Goal: Task Accomplishment & Management: Use online tool/utility

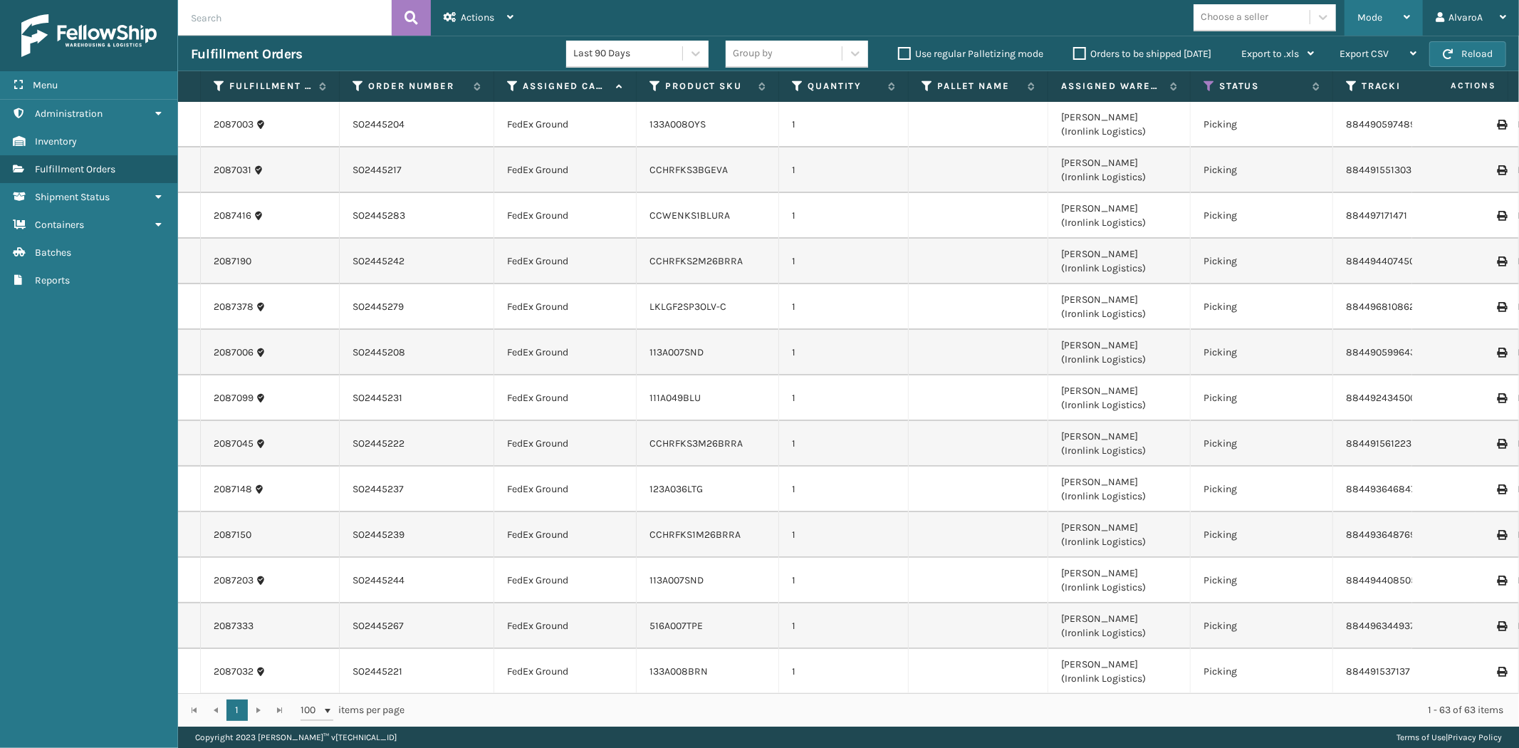
click at [1368, 13] on span "Mode" at bounding box center [1369, 17] width 25 height 12
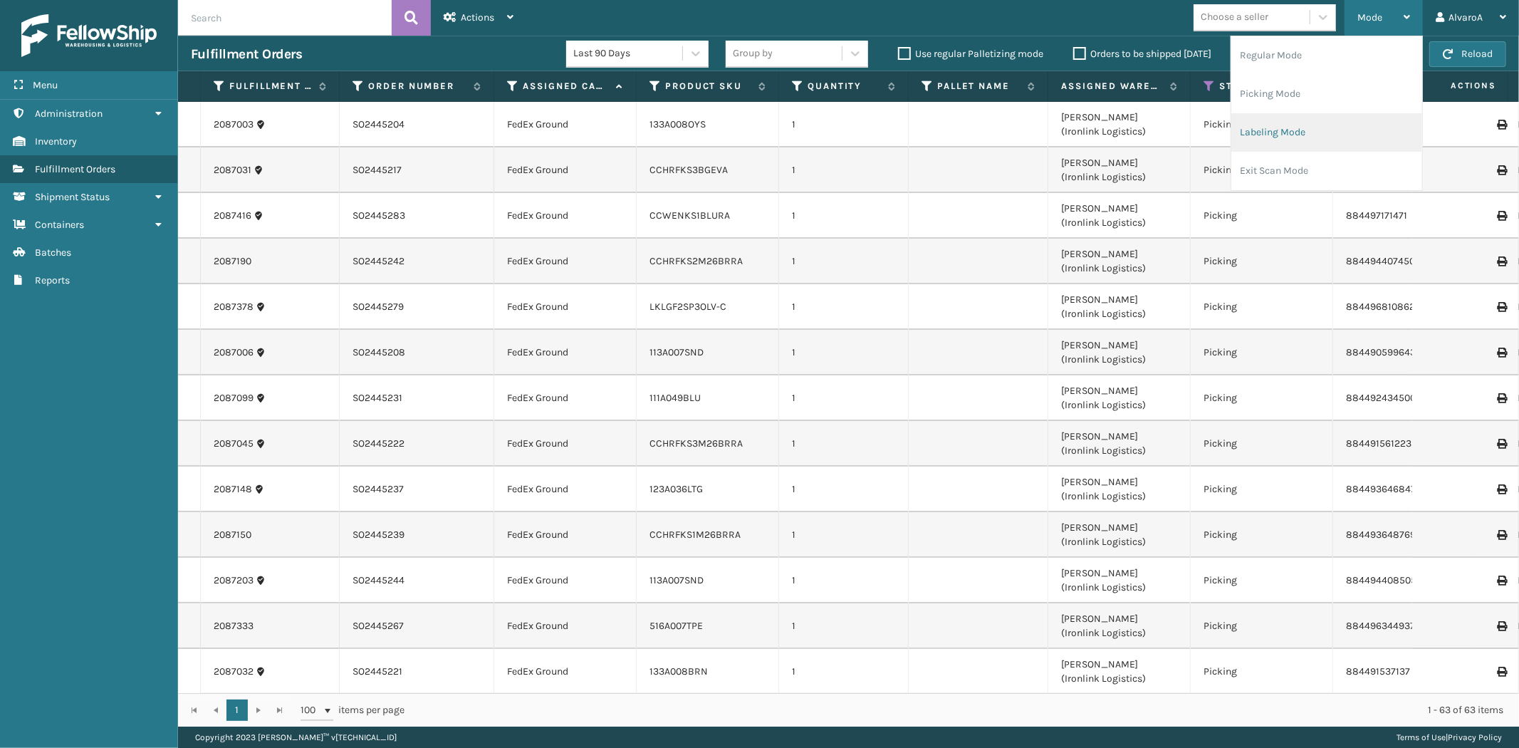
click at [1309, 135] on li "Labeling Mode" at bounding box center [1326, 132] width 191 height 38
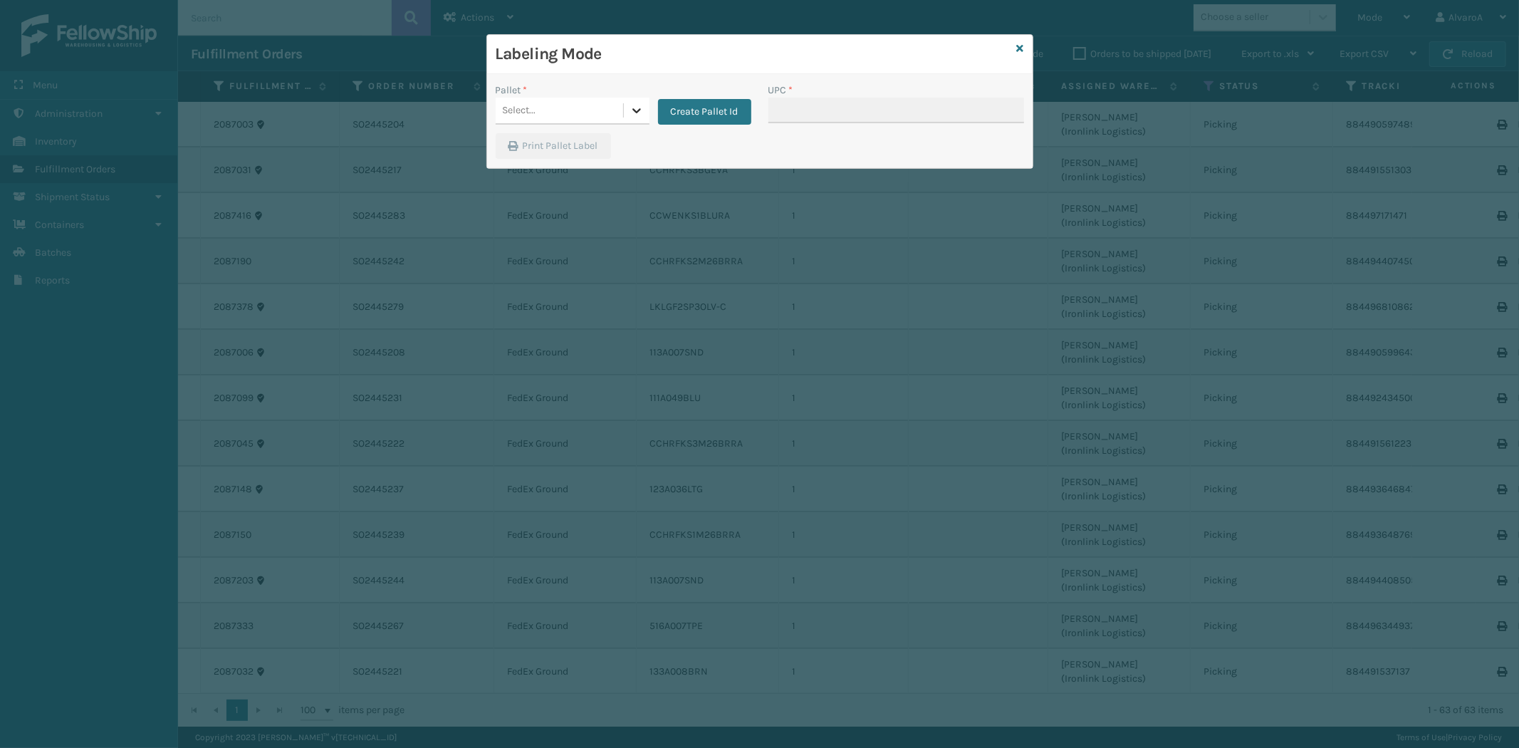
click at [636, 105] on icon at bounding box center [637, 110] width 14 height 14
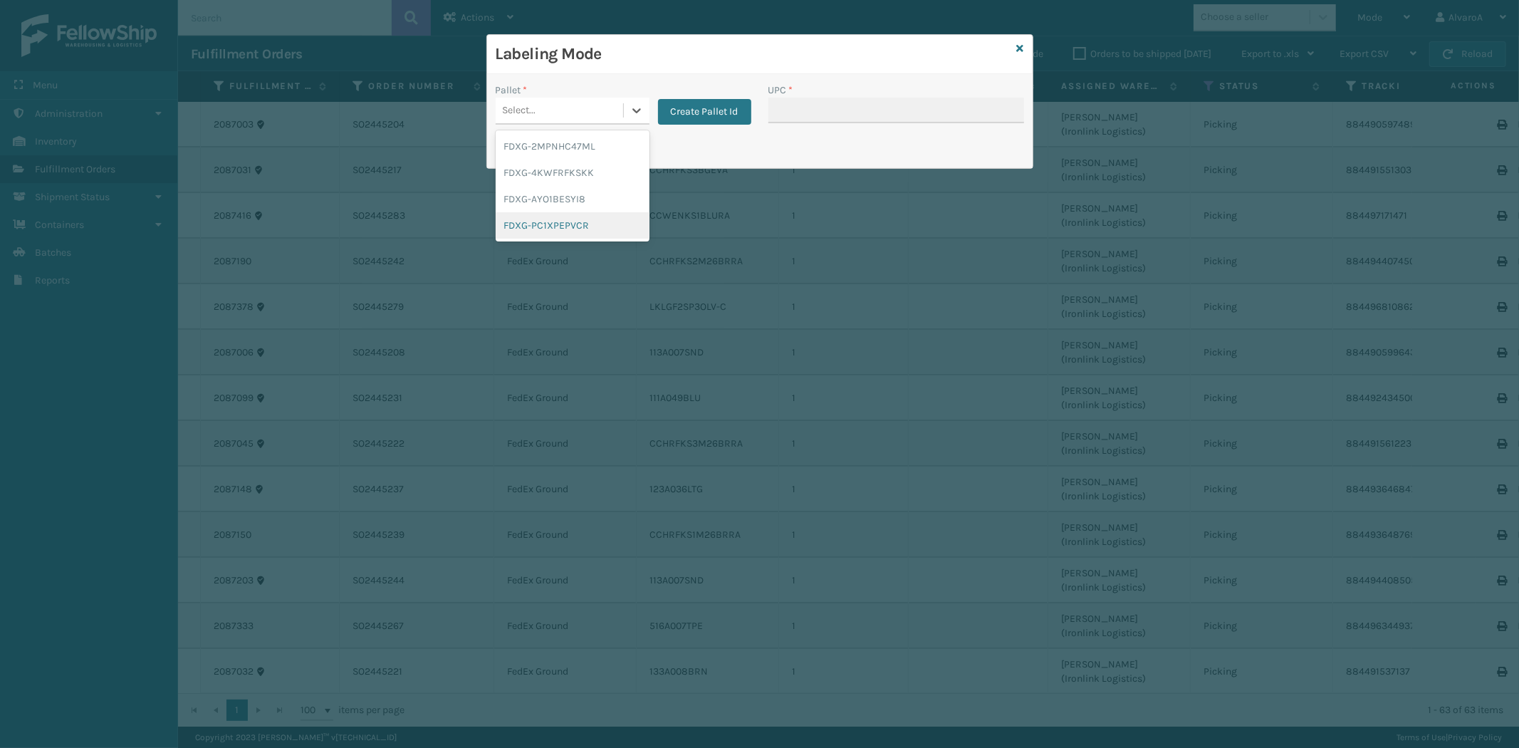
click at [548, 216] on div "FDXG-PC1XPEPVCR" at bounding box center [573, 225] width 154 height 26
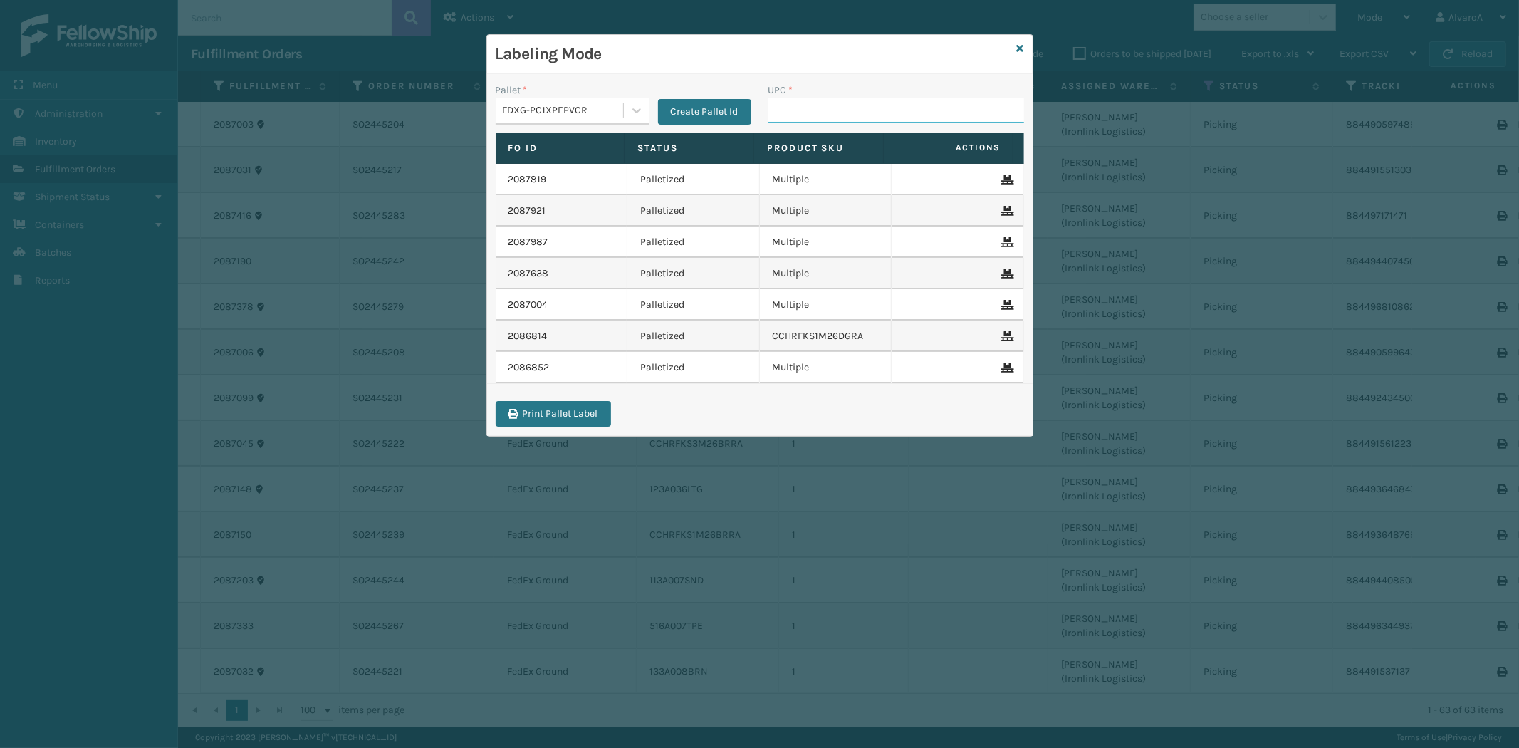
click at [799, 104] on input "UPC *" at bounding box center [896, 111] width 256 height 26
paste input "231A009CAR"
type input "231A009CAR"
paste input "516A015LIN"
type input "516A015LIN"
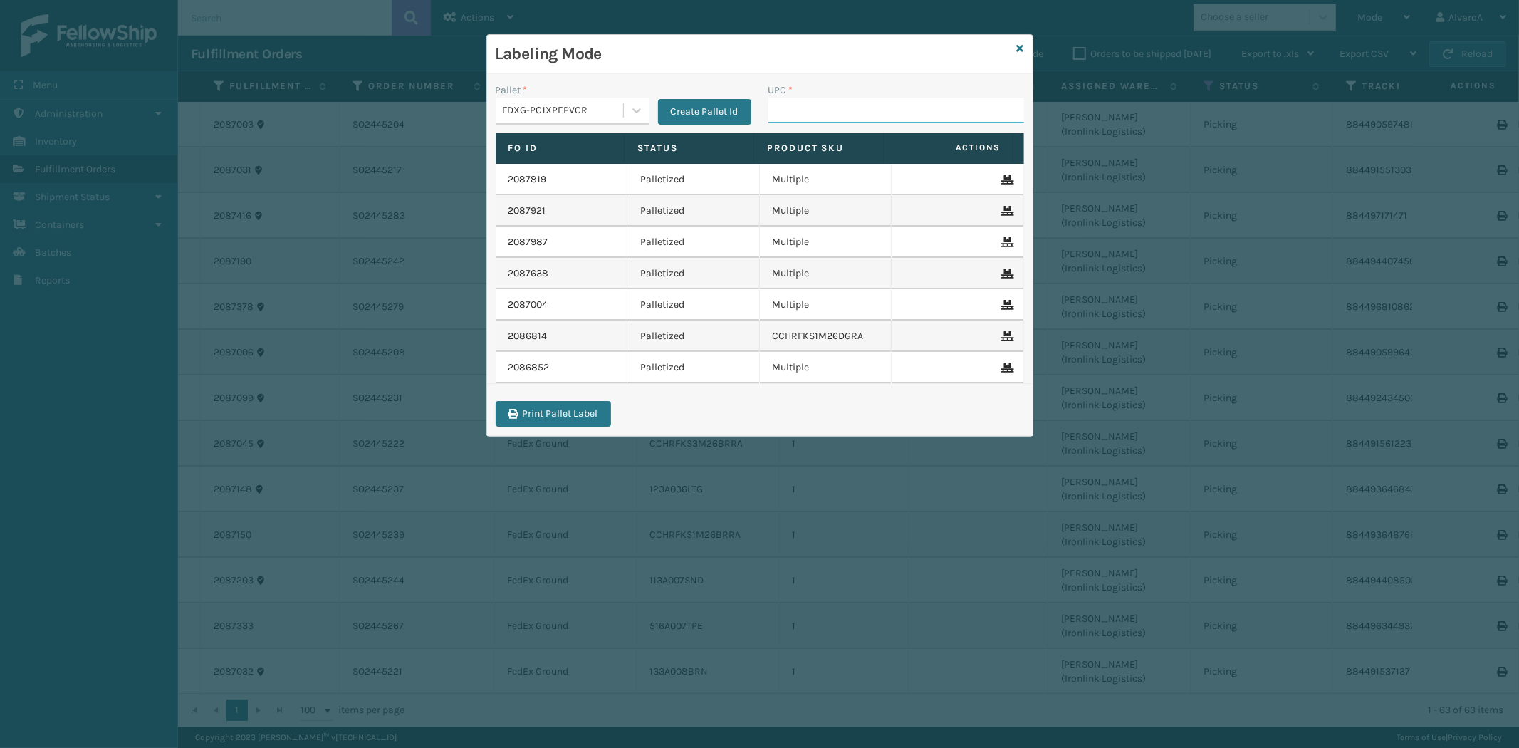
paste input "123A036LTG"
type input "123A036LTG"
paste input "CCHRFKS2M26BRRA"
type input "CCHRFKS2M26BRRA"
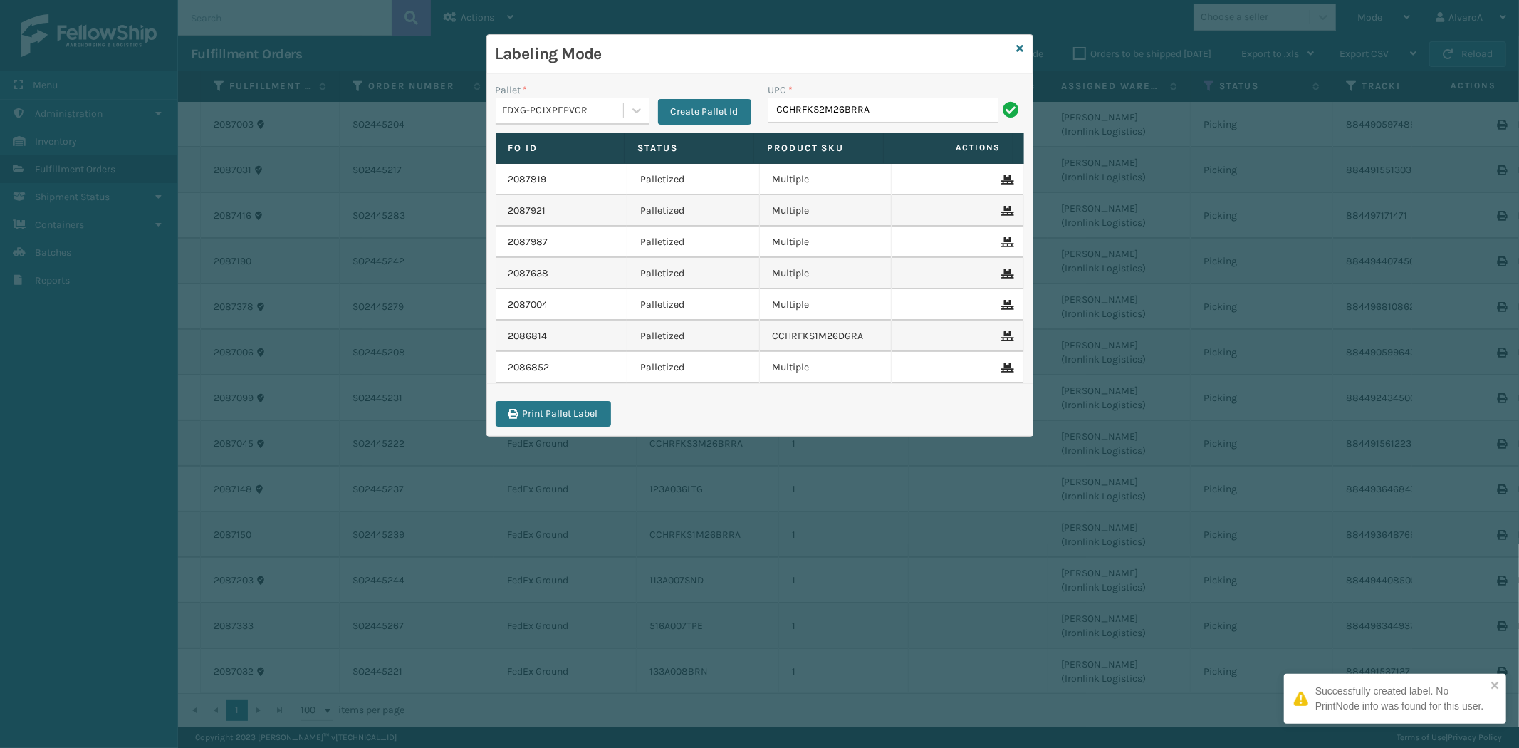
type input "CCHRFKS2M26BRRA"
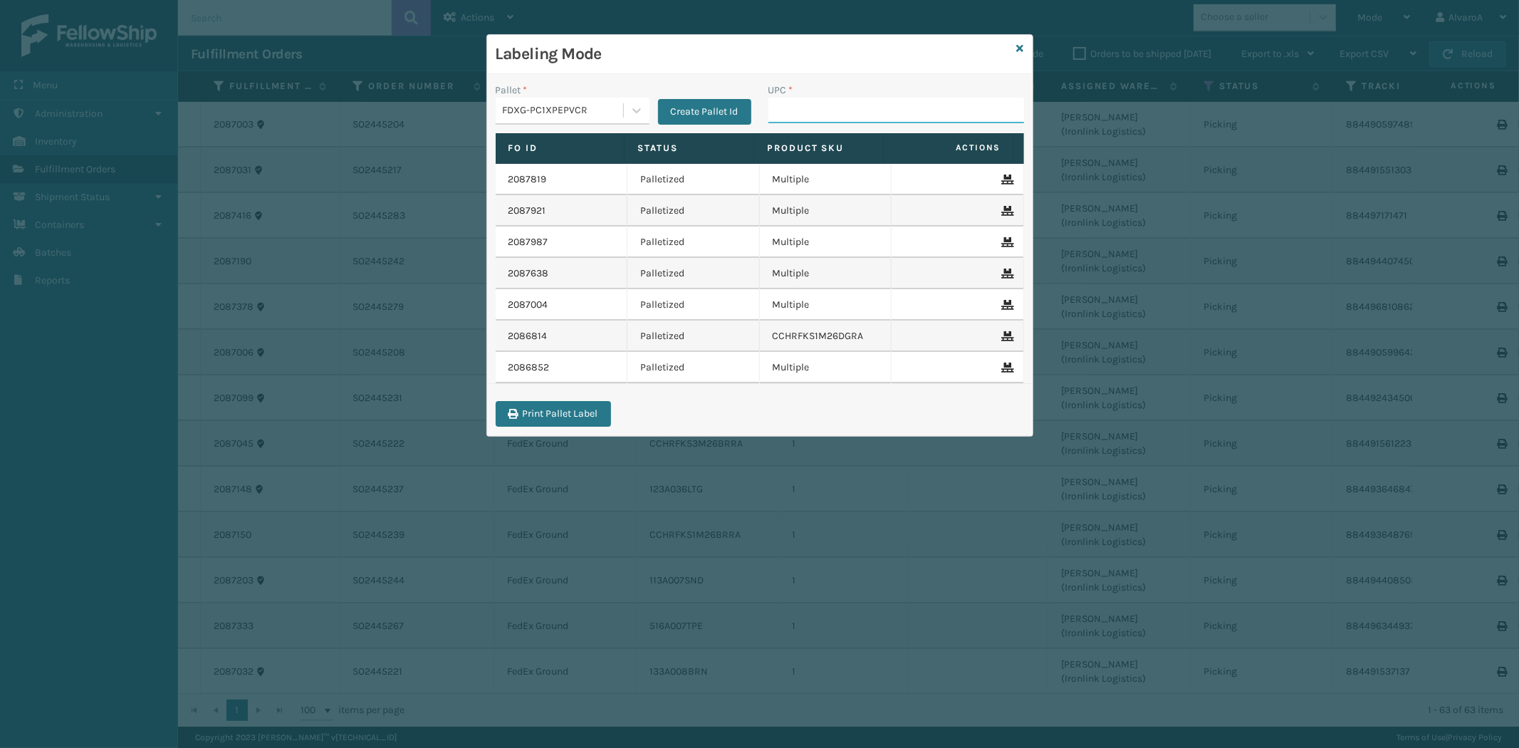
paste input "RC-DBYM2616"
type input "RC-DBYM2616"
click at [630, 113] on icon at bounding box center [637, 110] width 14 height 14
click at [548, 221] on div "FDXG-PC1XPEPVCR" at bounding box center [573, 225] width 154 height 26
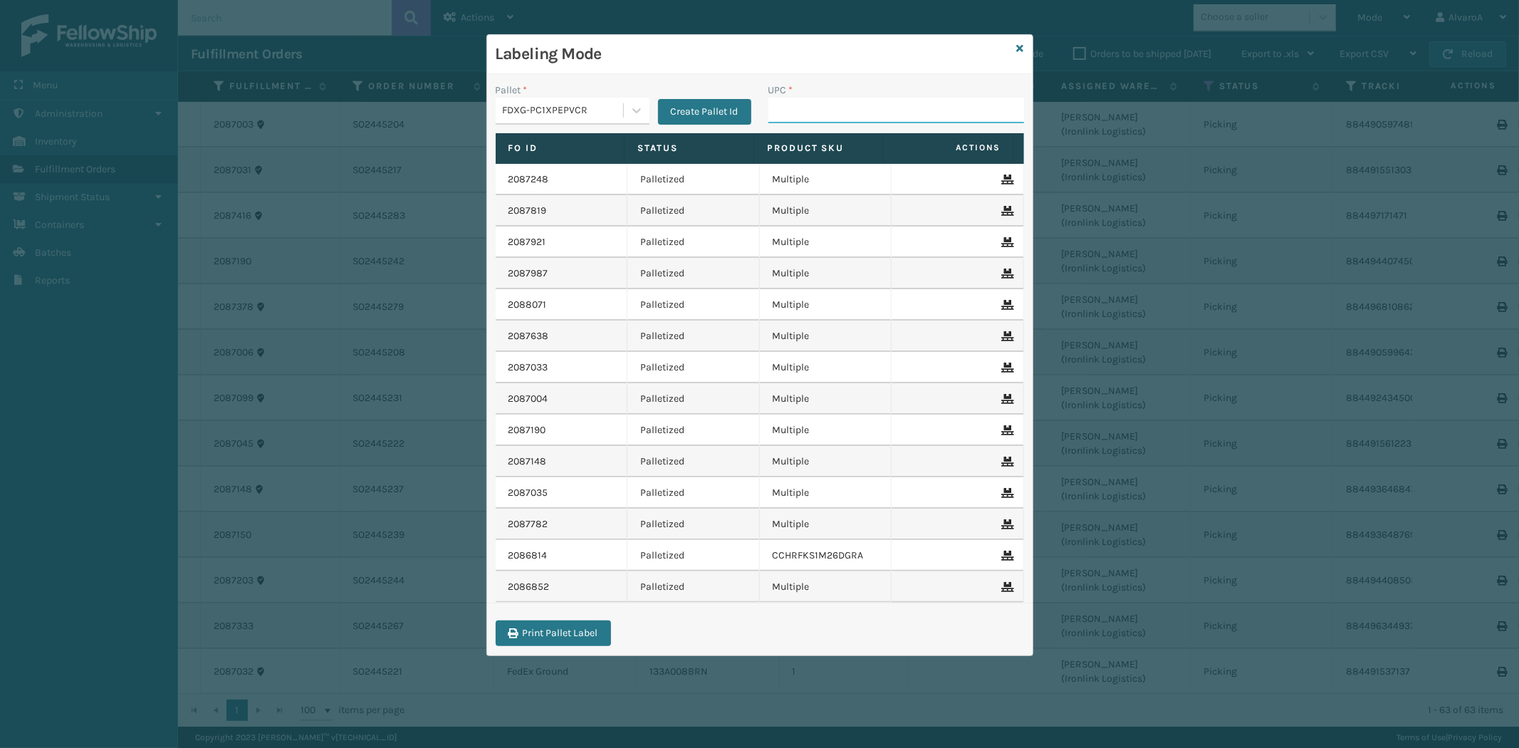
click at [833, 116] on input "UPC *" at bounding box center [896, 111] width 256 height 26
click at [788, 115] on input "UPC *" at bounding box center [896, 111] width 256 height 26
paste input "SCWDSLU2012"
type input "SCWDSLU2012"
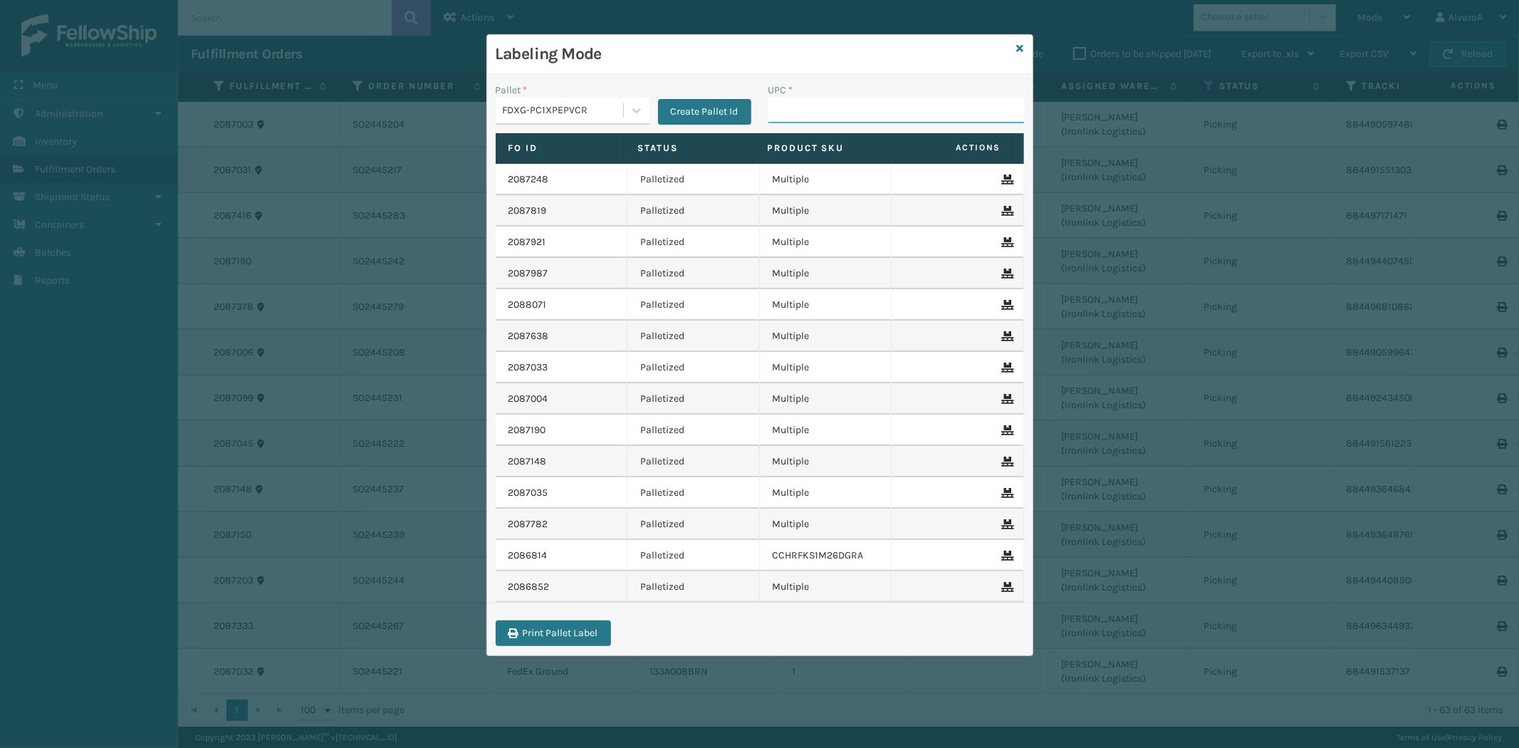
paste input "RR-PRK1CM2045"
type input "RR-PRK1CM2045"
paste input "SC-CRYS3LU2043"
type input "SC-CRYS3LU2043"
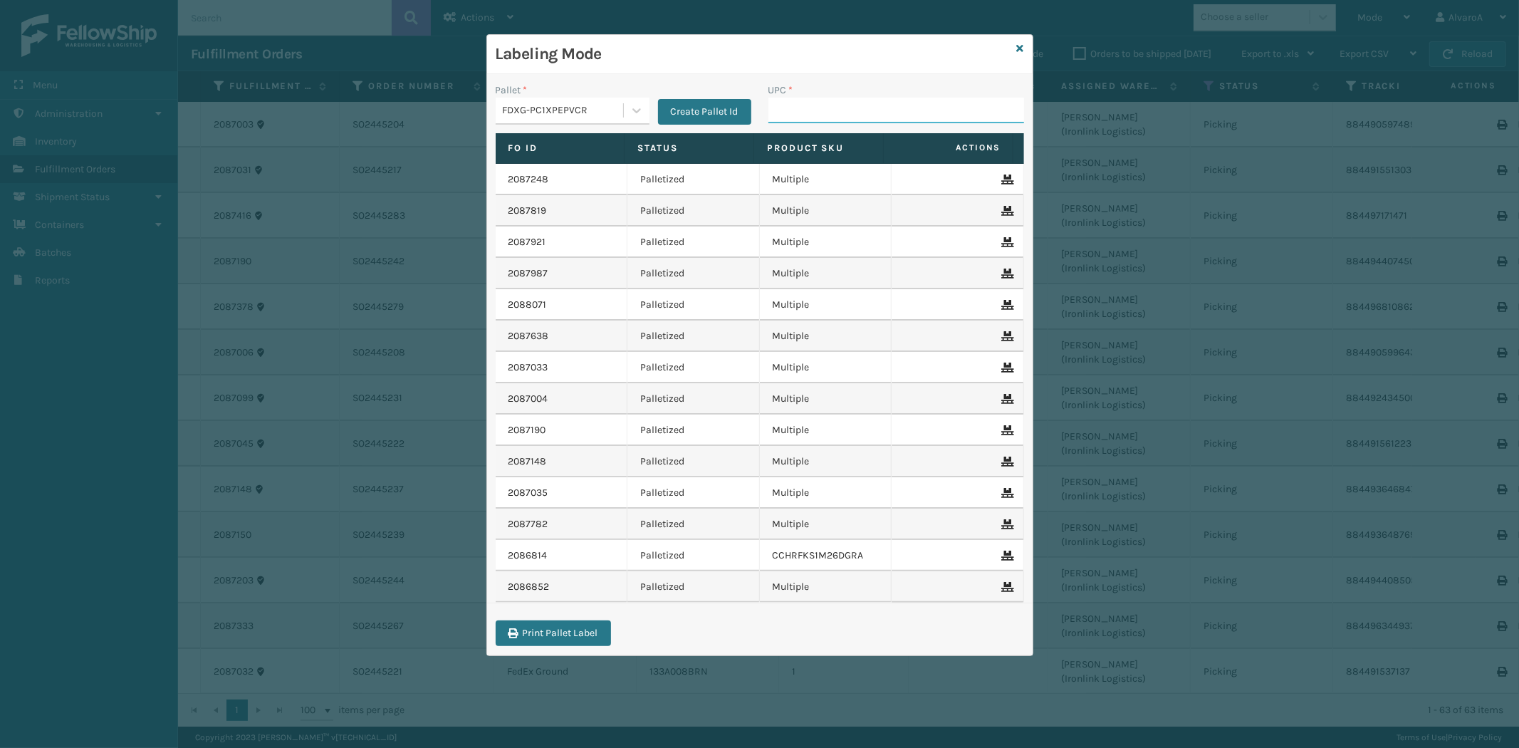
paste input "516A007TPE"
type input "516A007TPE"
click at [1021, 47] on icon at bounding box center [1020, 48] width 7 height 10
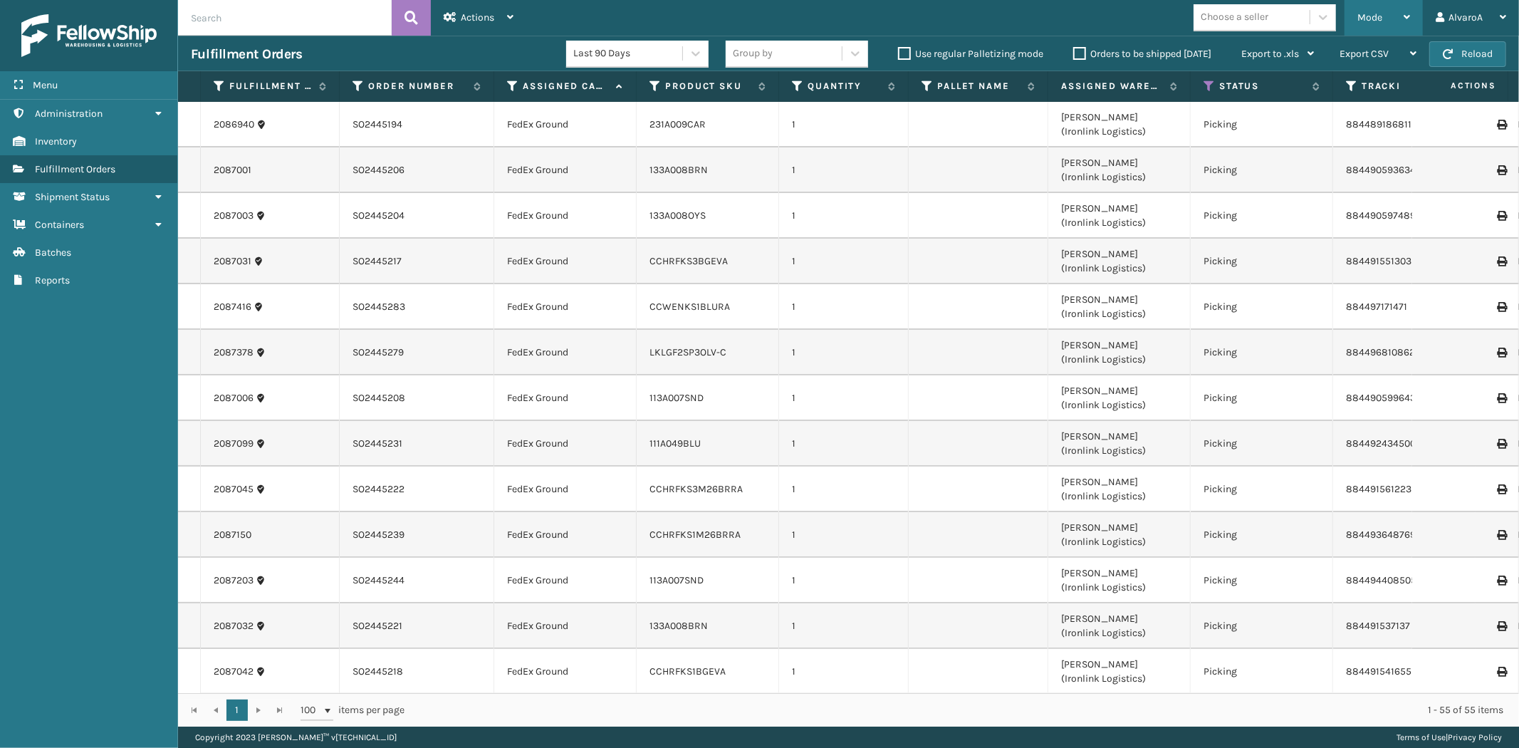
click at [1379, 16] on span "Mode" at bounding box center [1369, 17] width 25 height 12
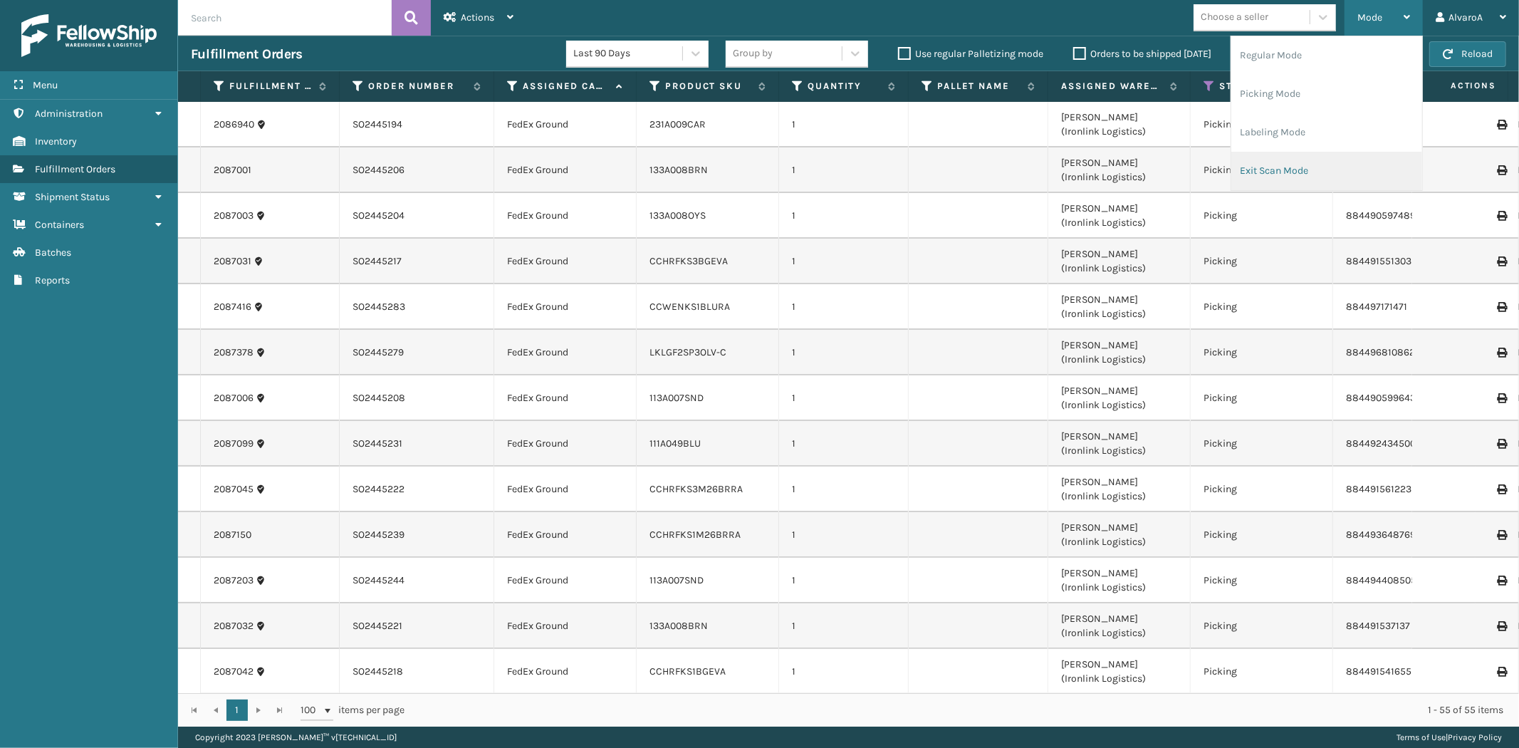
click at [1272, 162] on li "Exit Scan Mode" at bounding box center [1326, 171] width 191 height 38
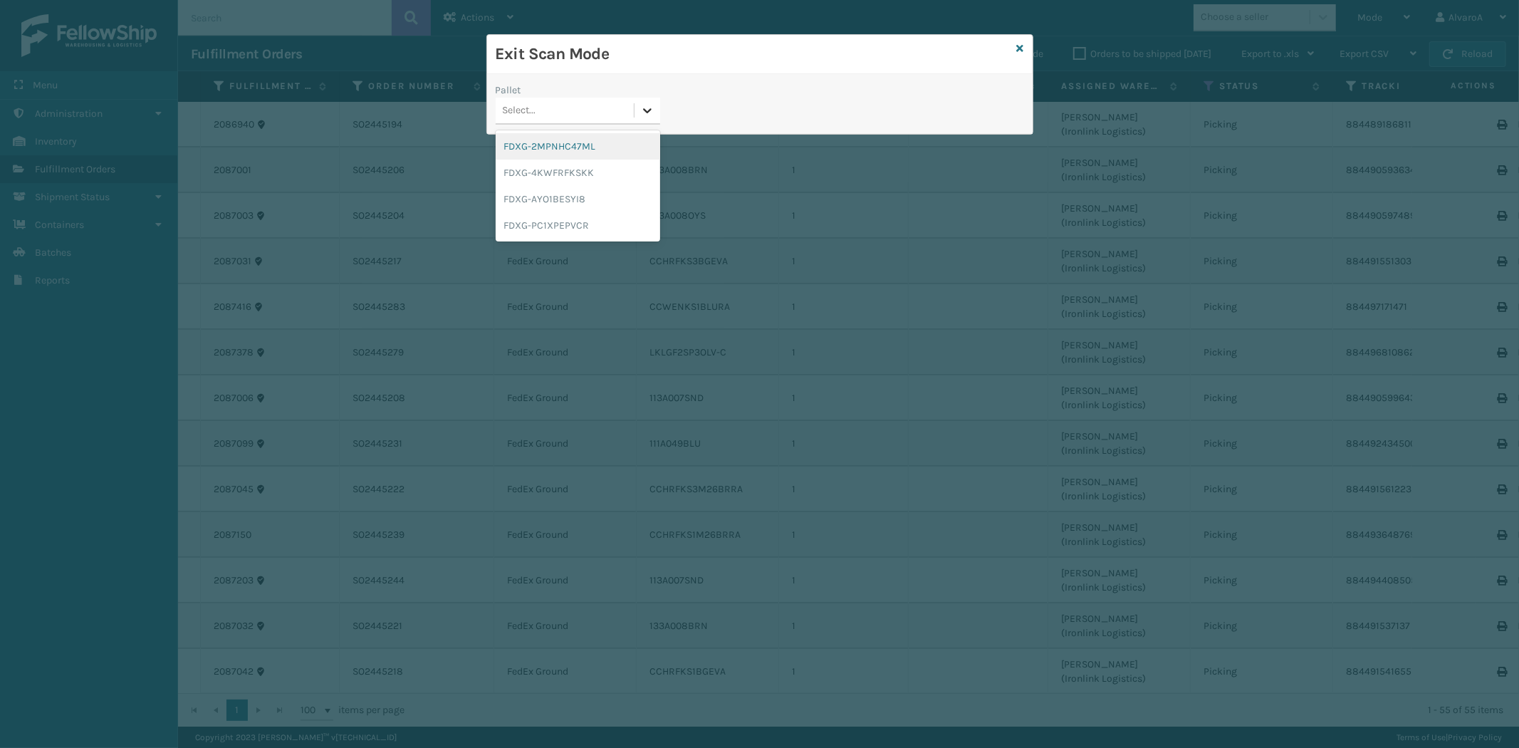
click at [636, 109] on div at bounding box center [648, 111] width 26 height 26
click at [539, 226] on div "FDXG-PC1XPEPVCR" at bounding box center [578, 225] width 165 height 26
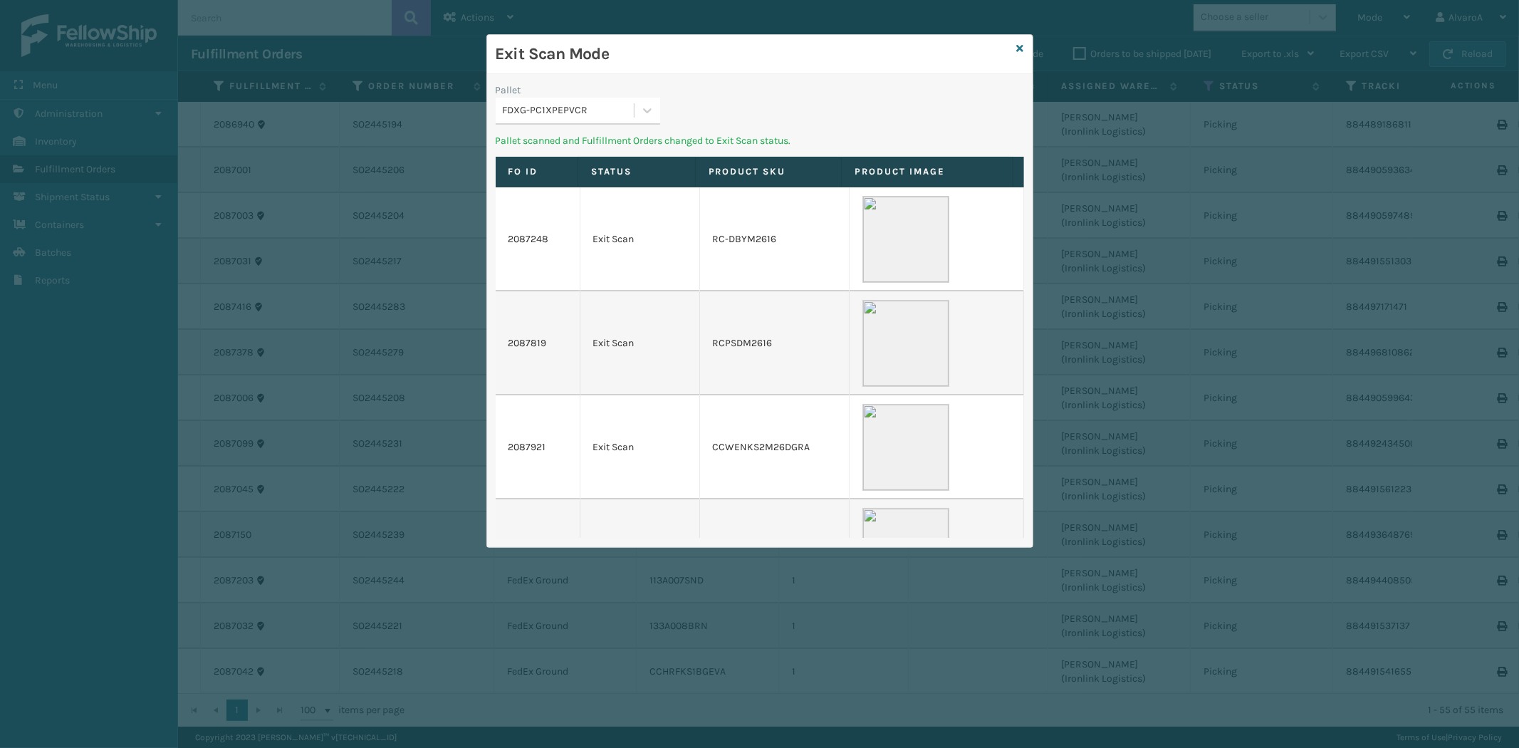
click at [649, 105] on icon at bounding box center [647, 110] width 14 height 14
click at [571, 165] on div "FDXG-4KWFRFKSKK" at bounding box center [578, 173] width 165 height 26
click at [1020, 48] on icon at bounding box center [1020, 48] width 7 height 10
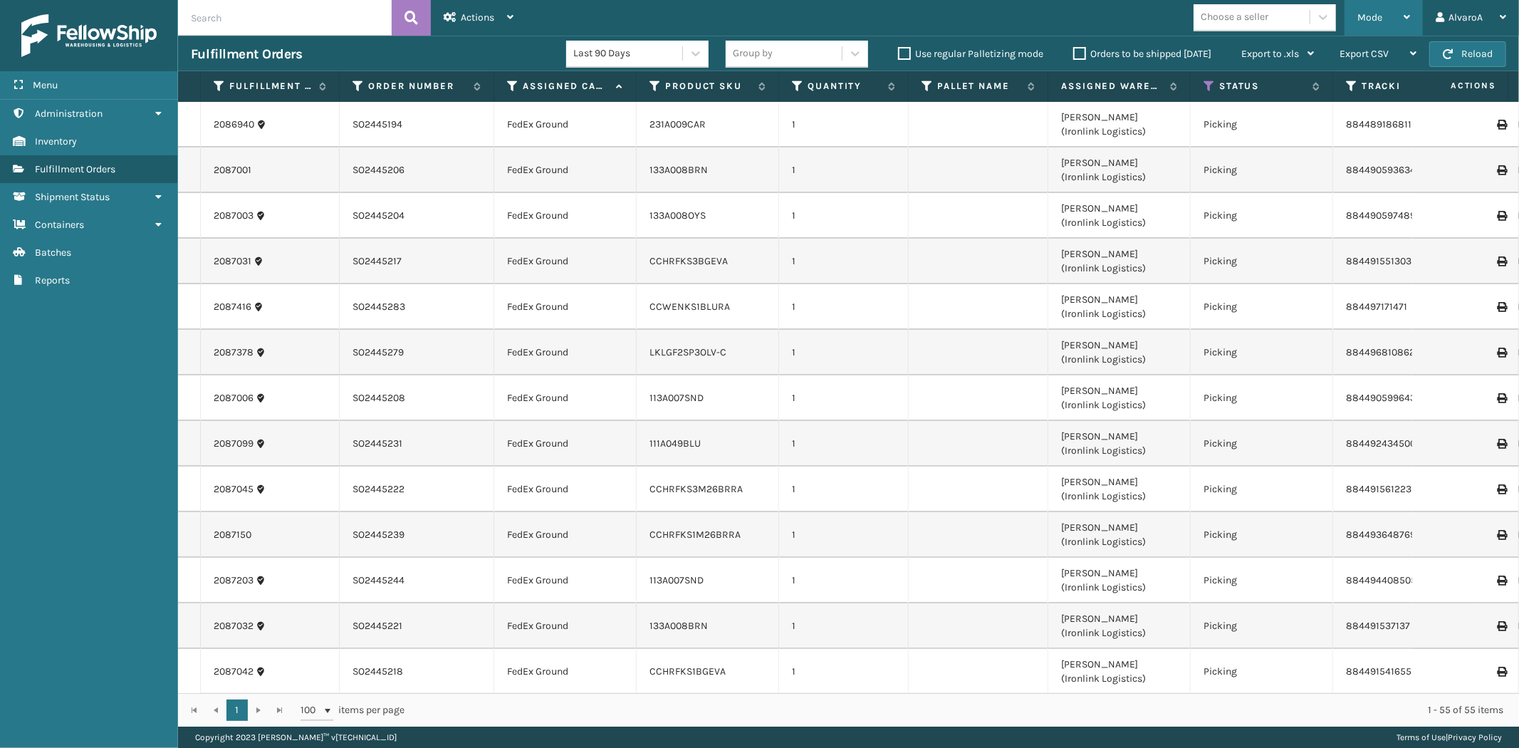
click at [1383, 16] on div "Mode" at bounding box center [1383, 18] width 53 height 36
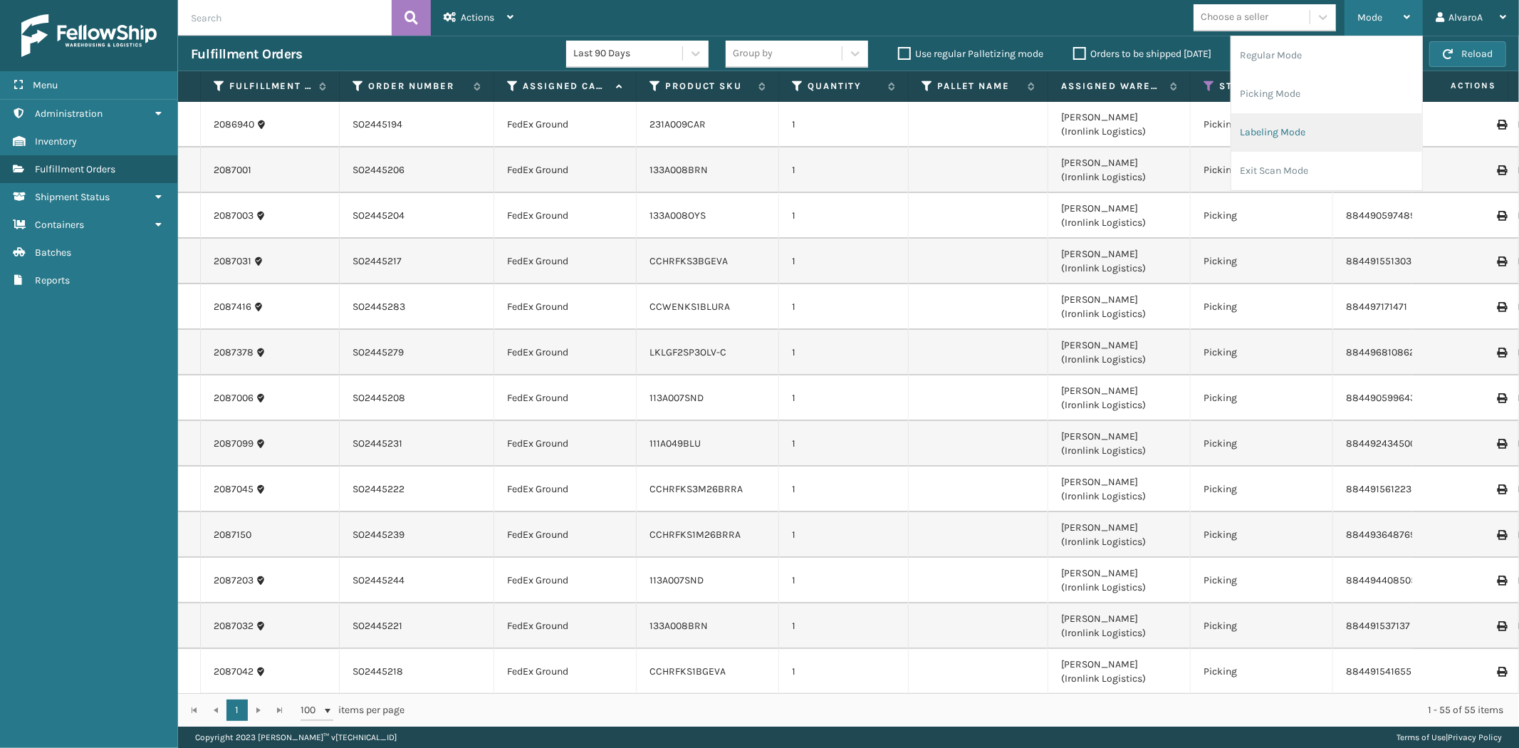
click at [1268, 138] on li "Labeling Mode" at bounding box center [1326, 132] width 191 height 38
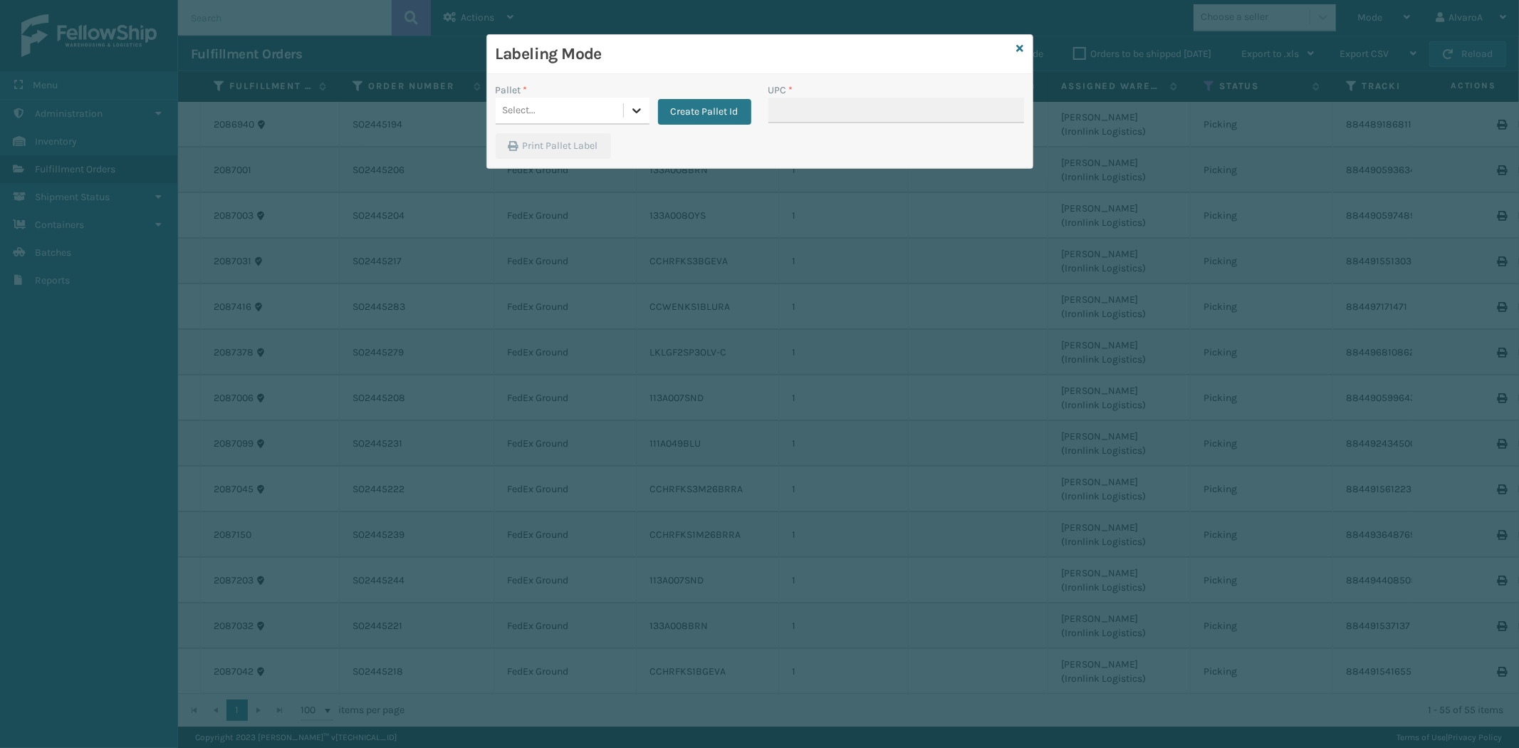
click at [640, 110] on icon at bounding box center [637, 110] width 14 height 14
click at [700, 114] on button "Create Pallet Id" at bounding box center [704, 112] width 93 height 26
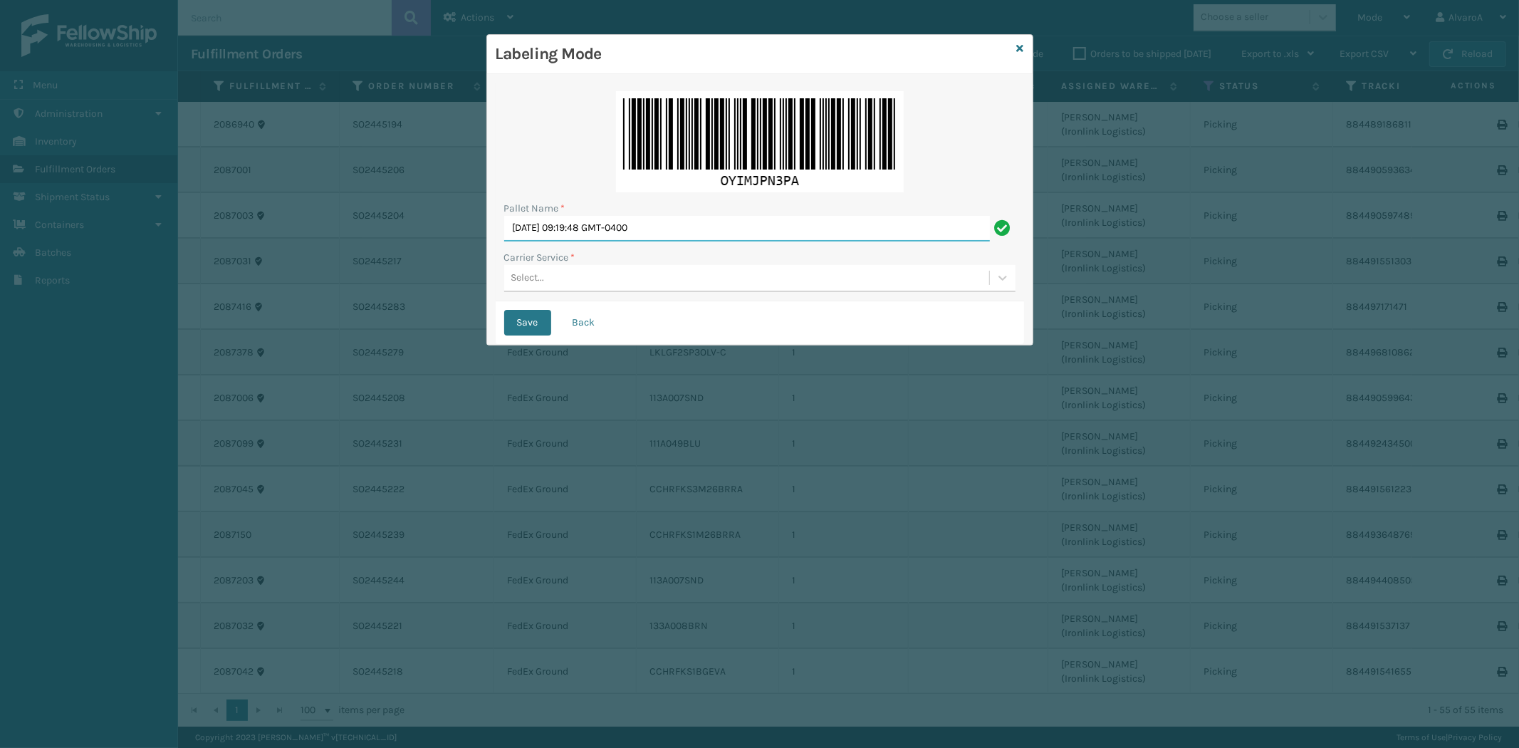
drag, startPoint x: 711, startPoint y: 231, endPoint x: 424, endPoint y: 281, distance: 290.7
click at [424, 281] on div "Labeling Mode Pallet Name * [DATE] 09:19:48 GMT-0400 Carrier Service * Select..…" at bounding box center [759, 374] width 1519 height 748
type input "LPN 511192"
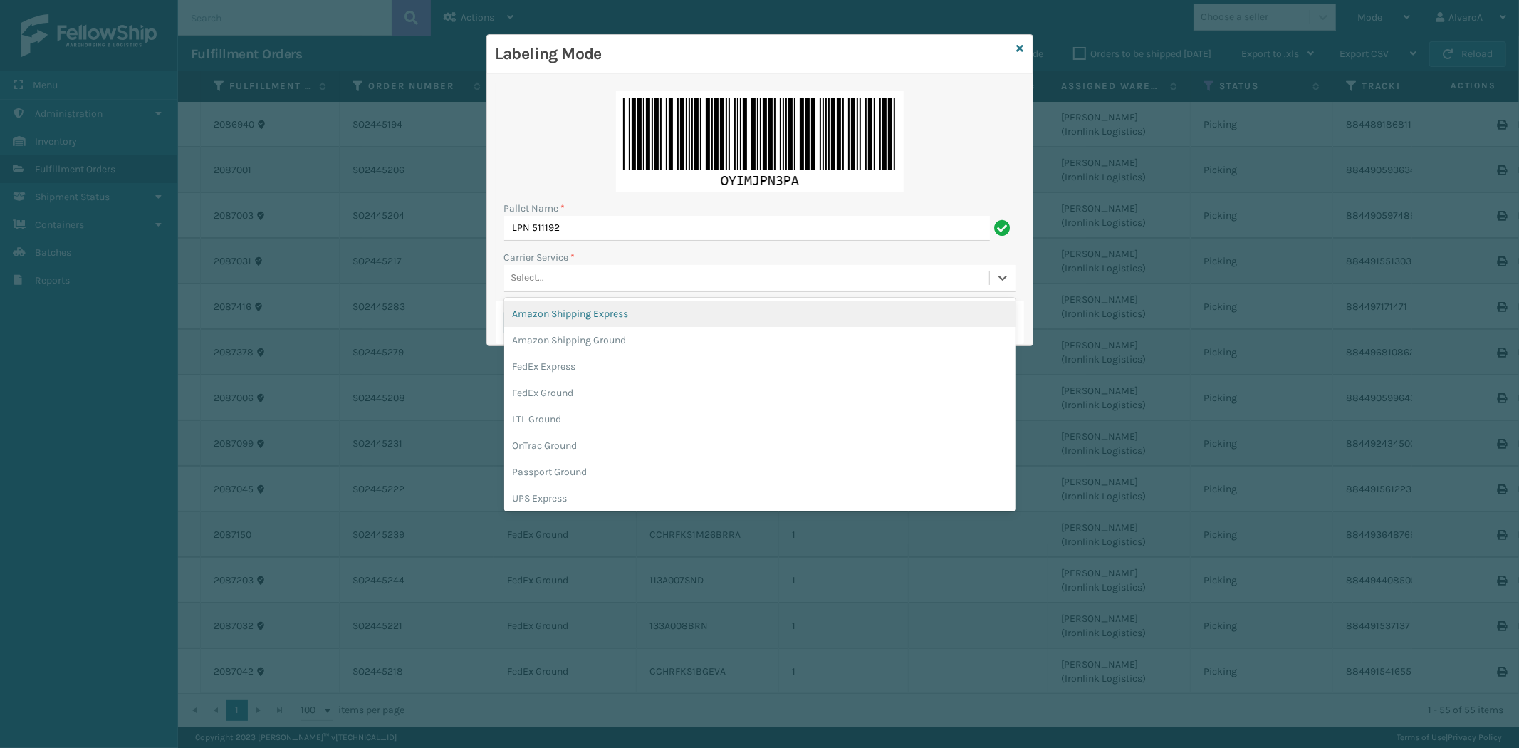
click at [570, 275] on div "Select..." at bounding box center [746, 278] width 485 height 24
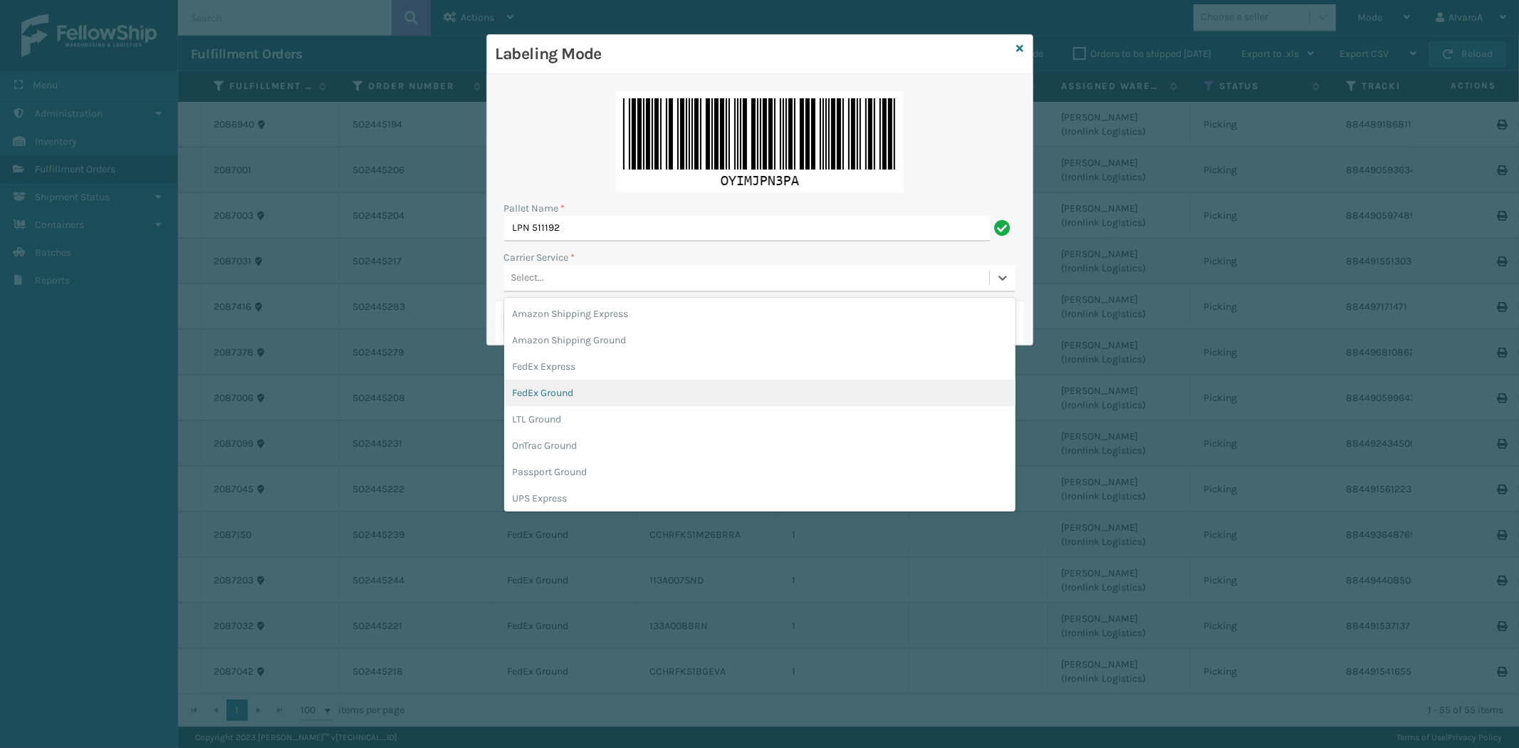
click at [547, 399] on div "FedEx Ground" at bounding box center [759, 393] width 511 height 26
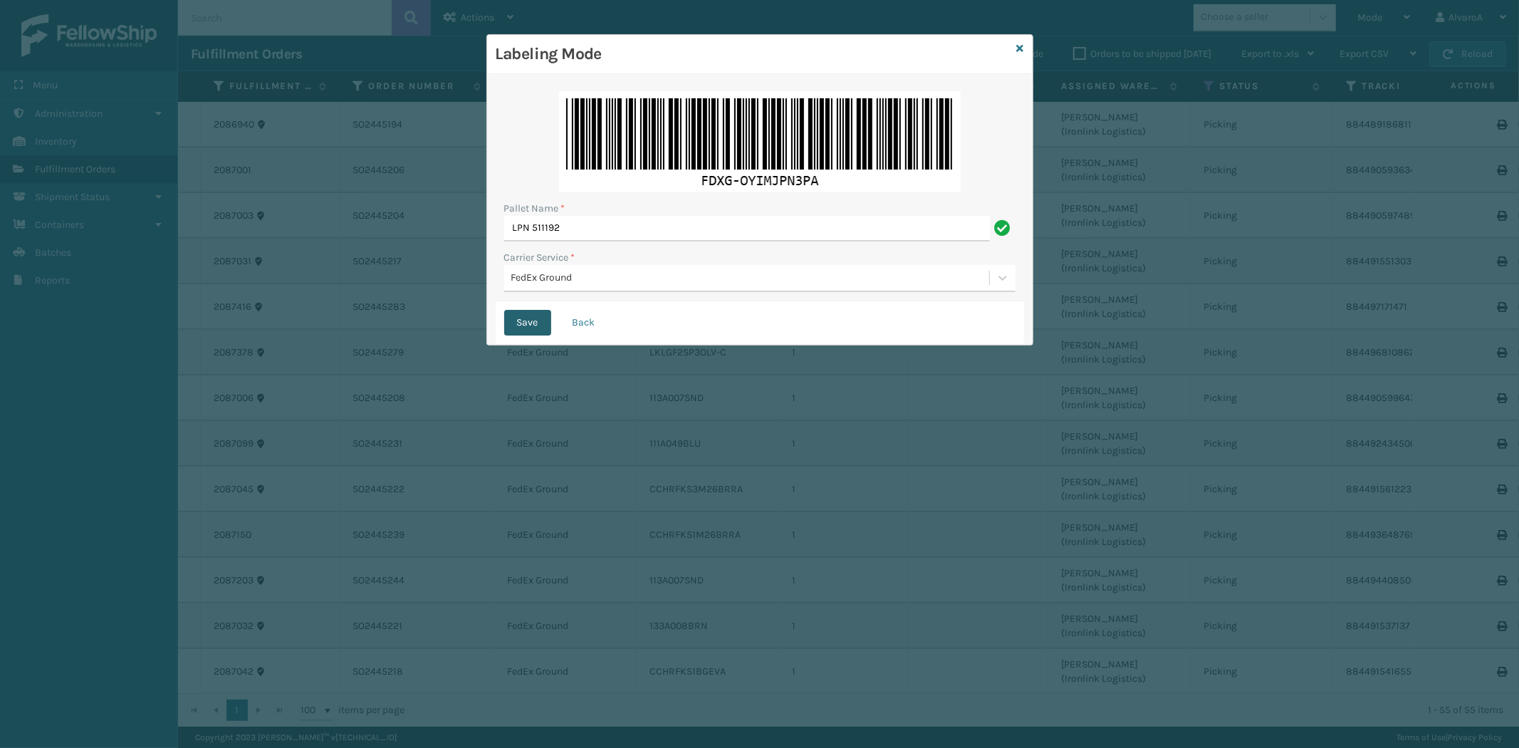
click at [542, 321] on button "Save" at bounding box center [527, 323] width 47 height 26
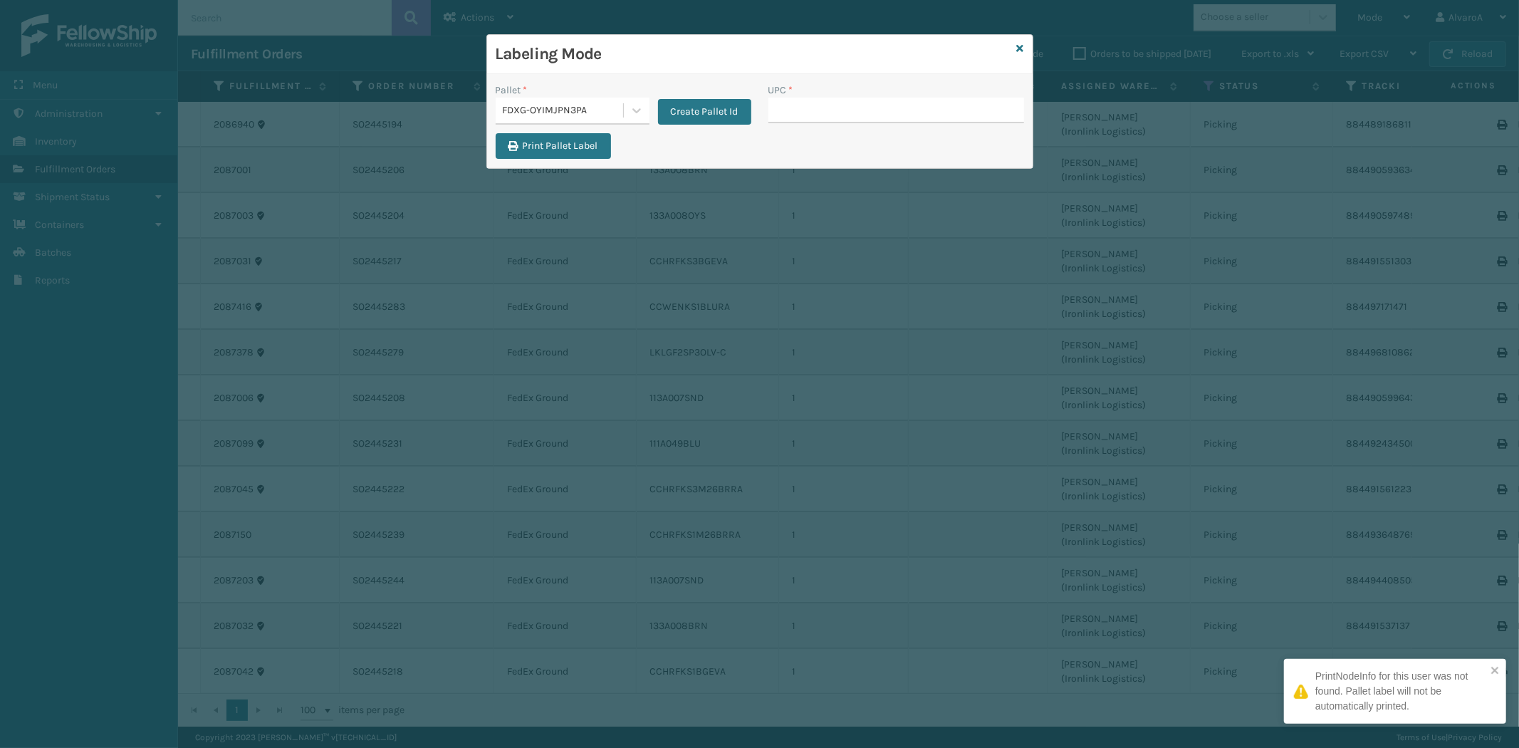
click at [856, 116] on input "UPC *" at bounding box center [896, 111] width 256 height 26
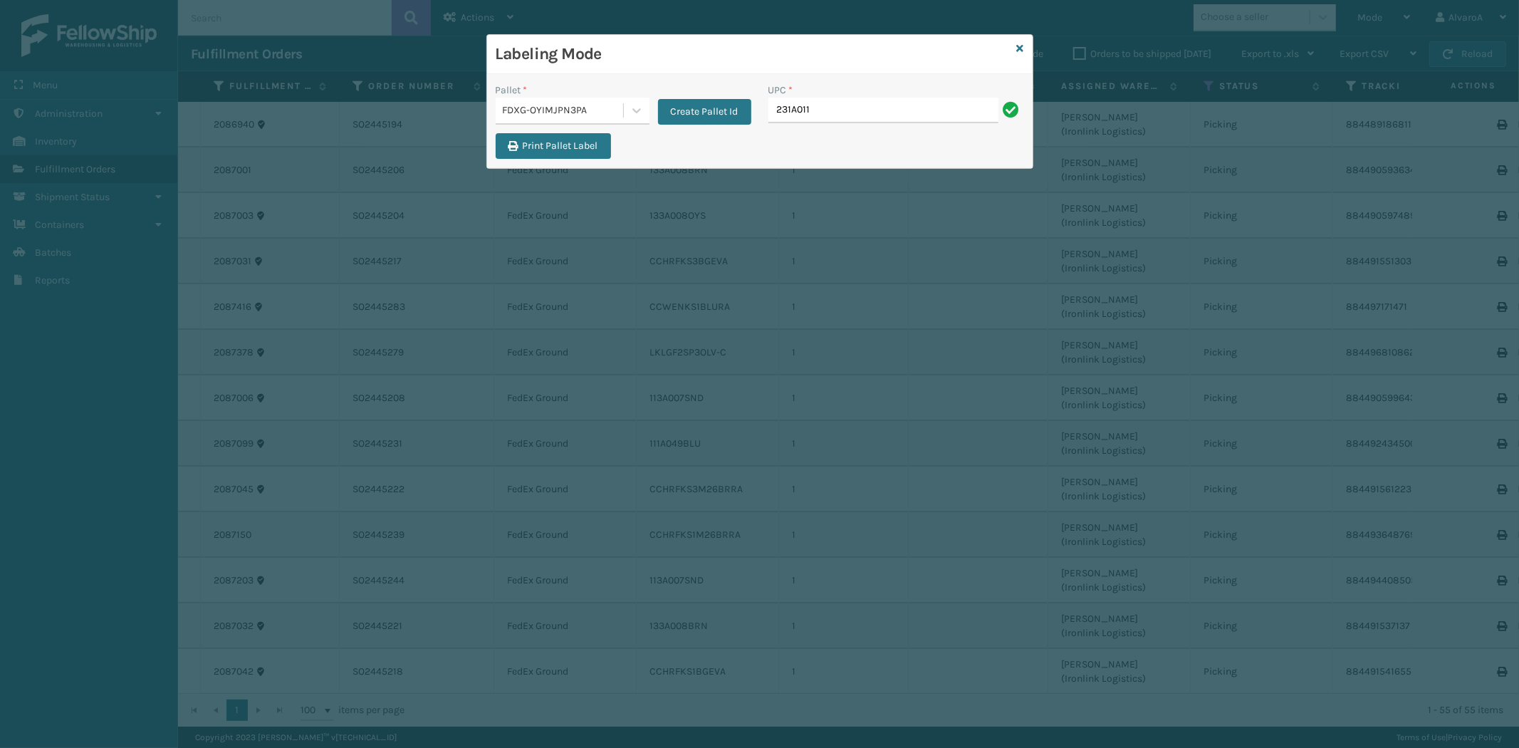
type input "231a011blu"
type input "CCHRFKS1BGEVA"
type input "CCHRFKS1M26BRRA"
type input "CCHRFKS2M26BKVA"
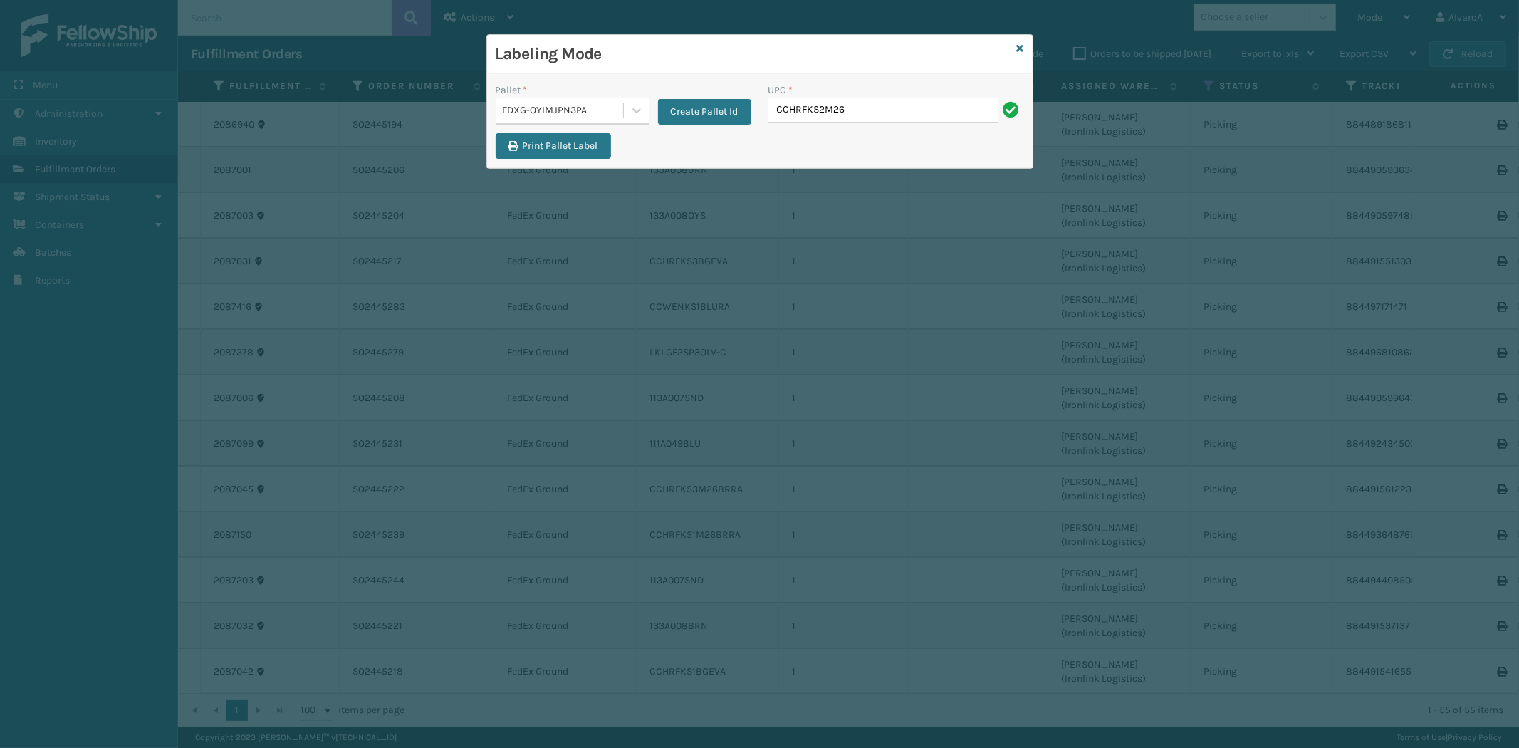
type input "CCHRFKS2M26BKVA"
type input "CCWENKS1BLURA"
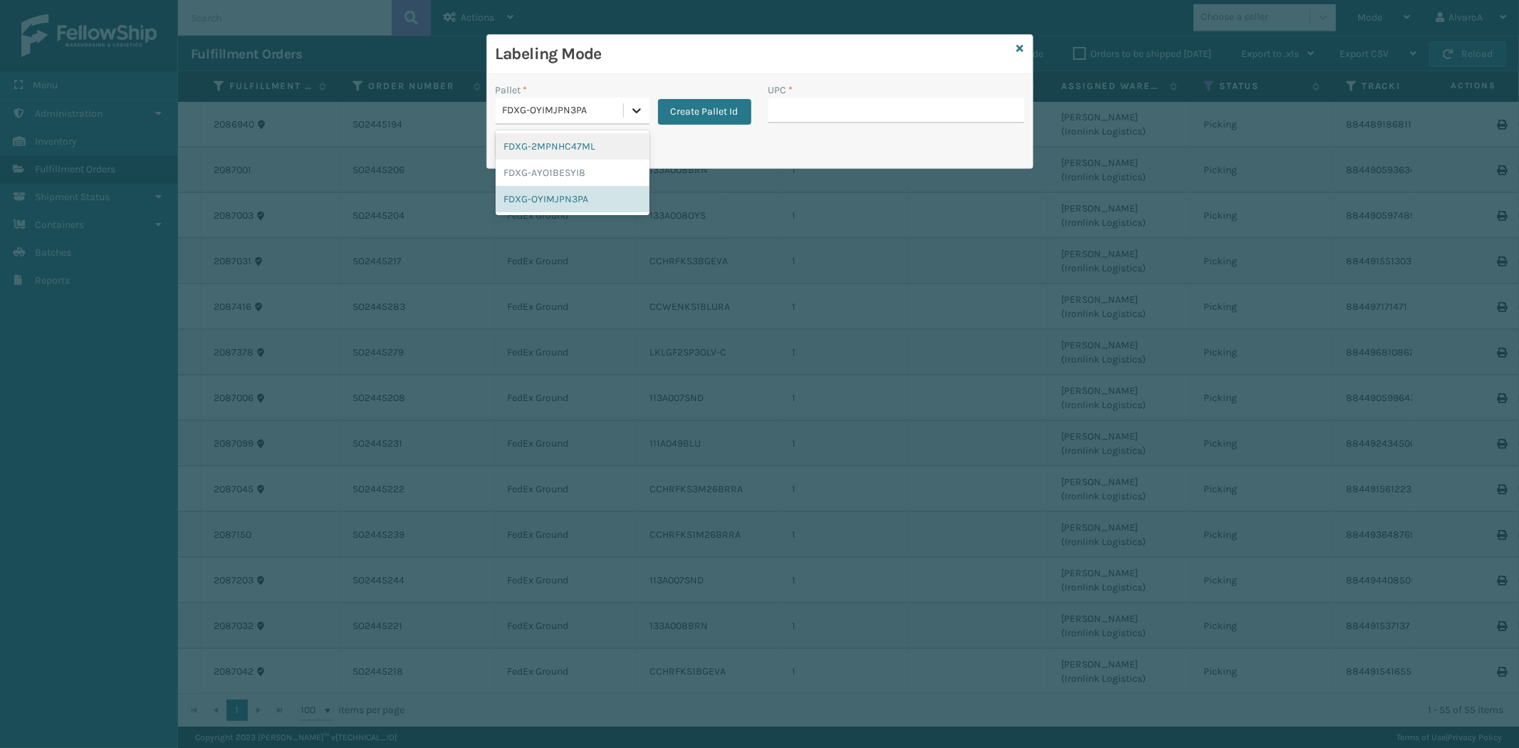
click at [630, 111] on icon at bounding box center [637, 110] width 14 height 14
click at [591, 196] on div "FDXG-OYIMJPN3PA" at bounding box center [573, 199] width 154 height 26
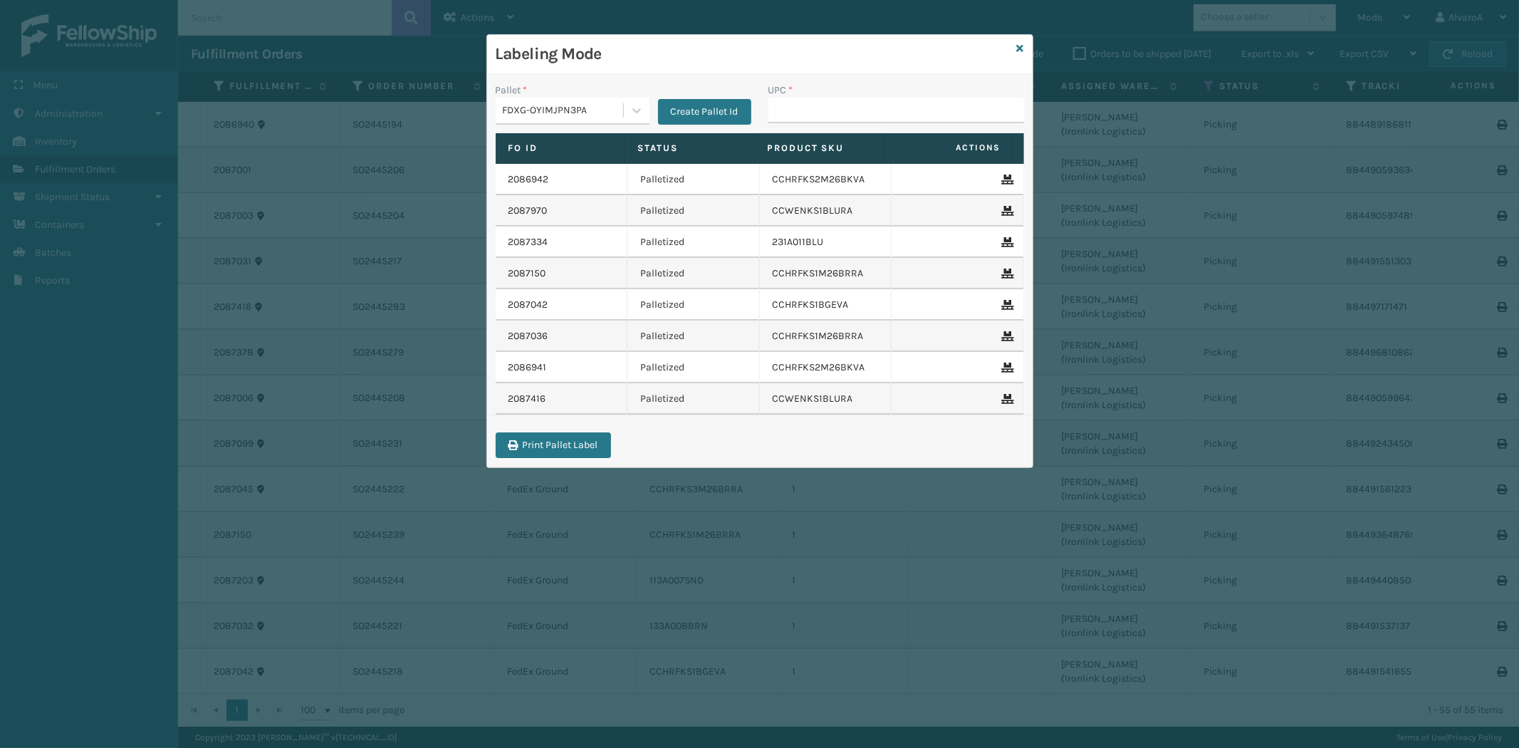
click at [1014, 50] on div "Labeling Mode" at bounding box center [759, 54] width 545 height 39
click at [1020, 48] on icon at bounding box center [1020, 48] width 7 height 10
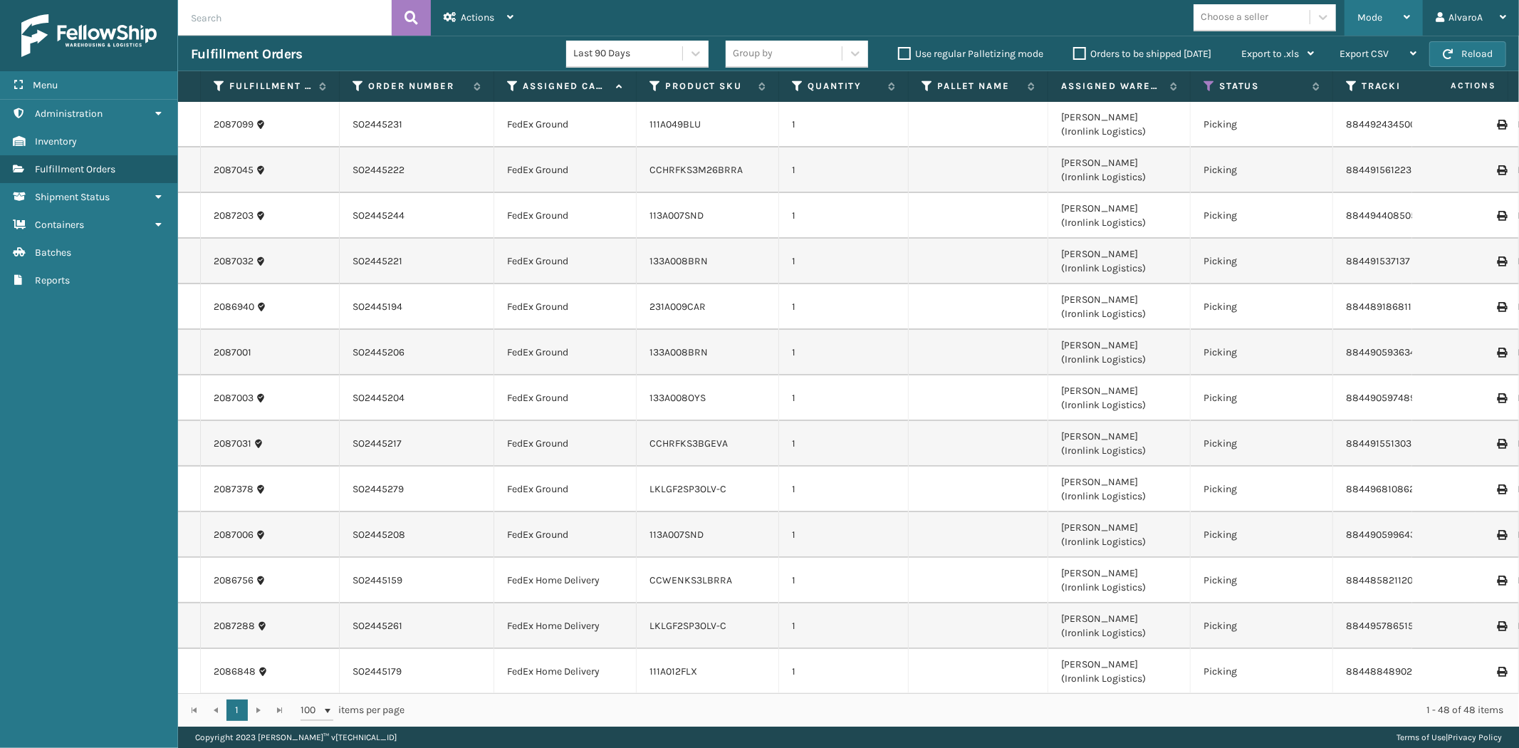
click at [1370, 30] on div "Mode" at bounding box center [1383, 18] width 53 height 36
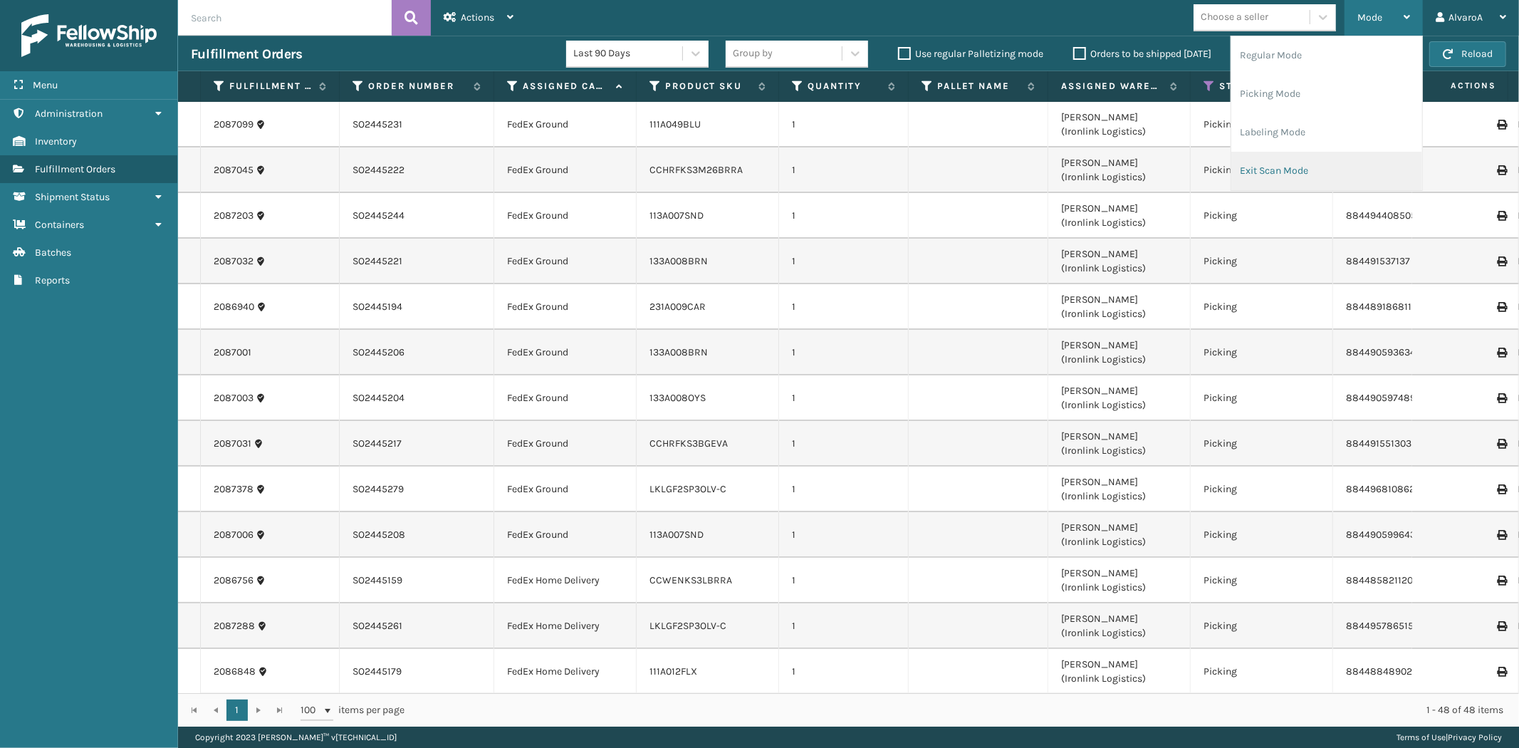
click at [1255, 172] on li "Exit Scan Mode" at bounding box center [1326, 171] width 191 height 38
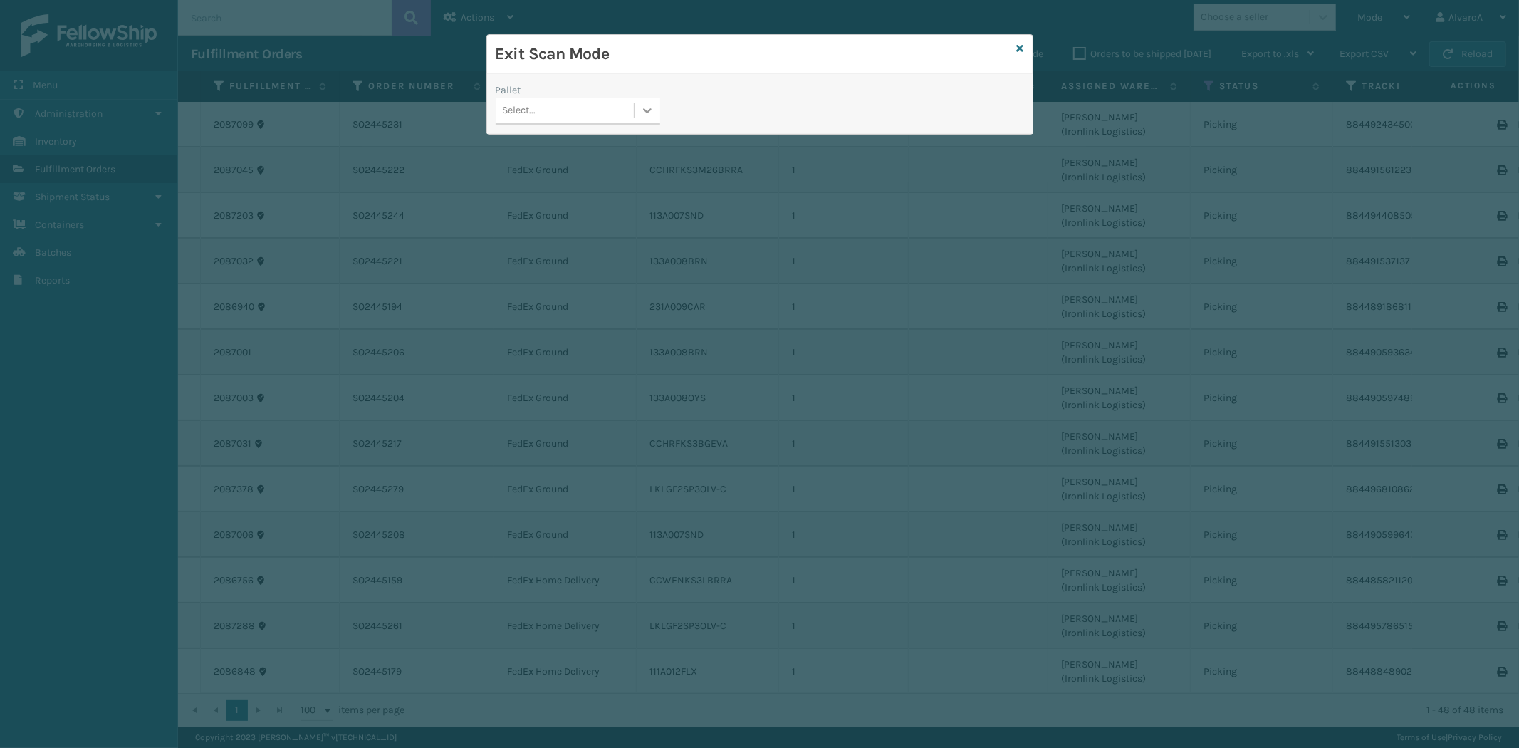
click at [646, 118] on div at bounding box center [648, 111] width 26 height 26
click at [563, 194] on div "FDXG-OYIMJPN3PA" at bounding box center [578, 199] width 165 height 26
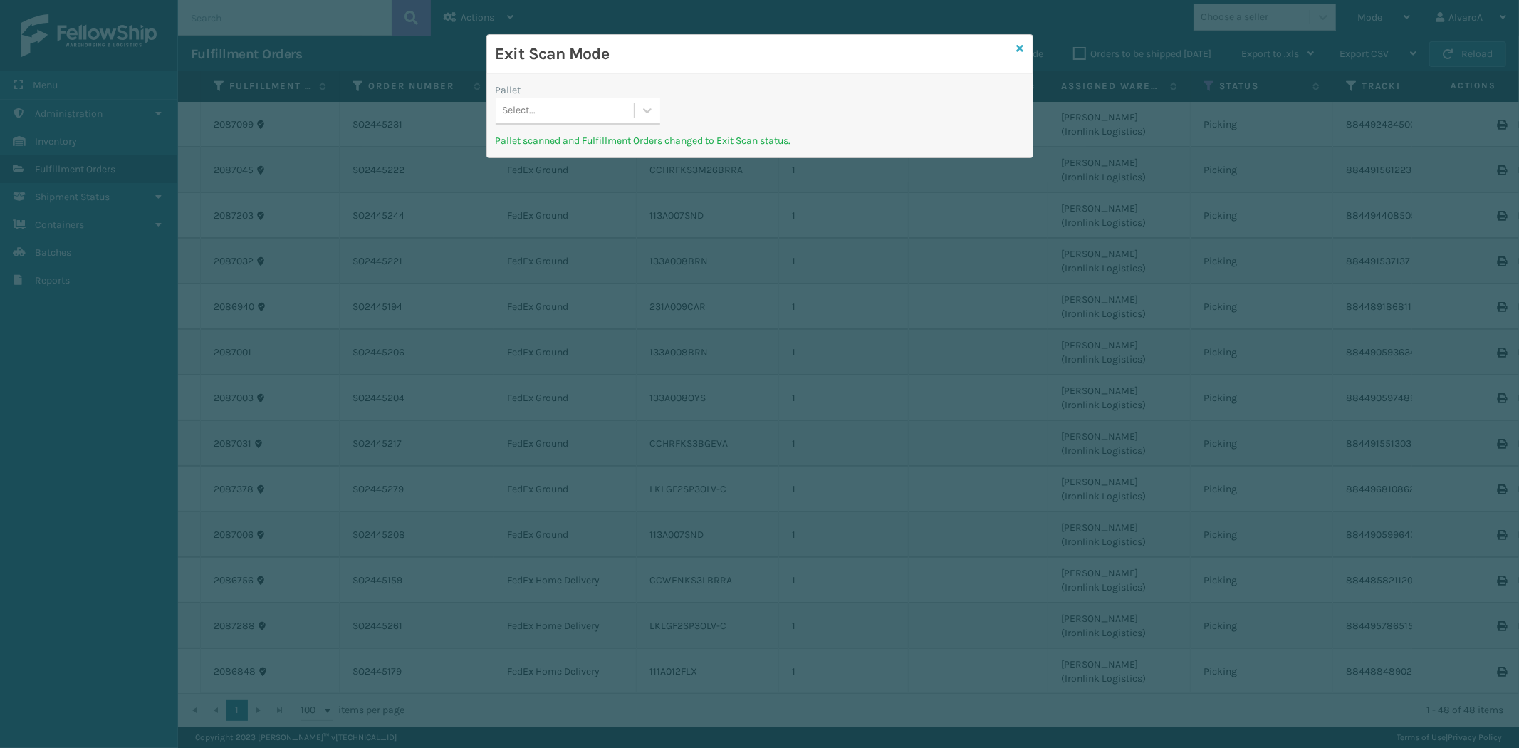
click at [1020, 46] on icon at bounding box center [1020, 48] width 7 height 10
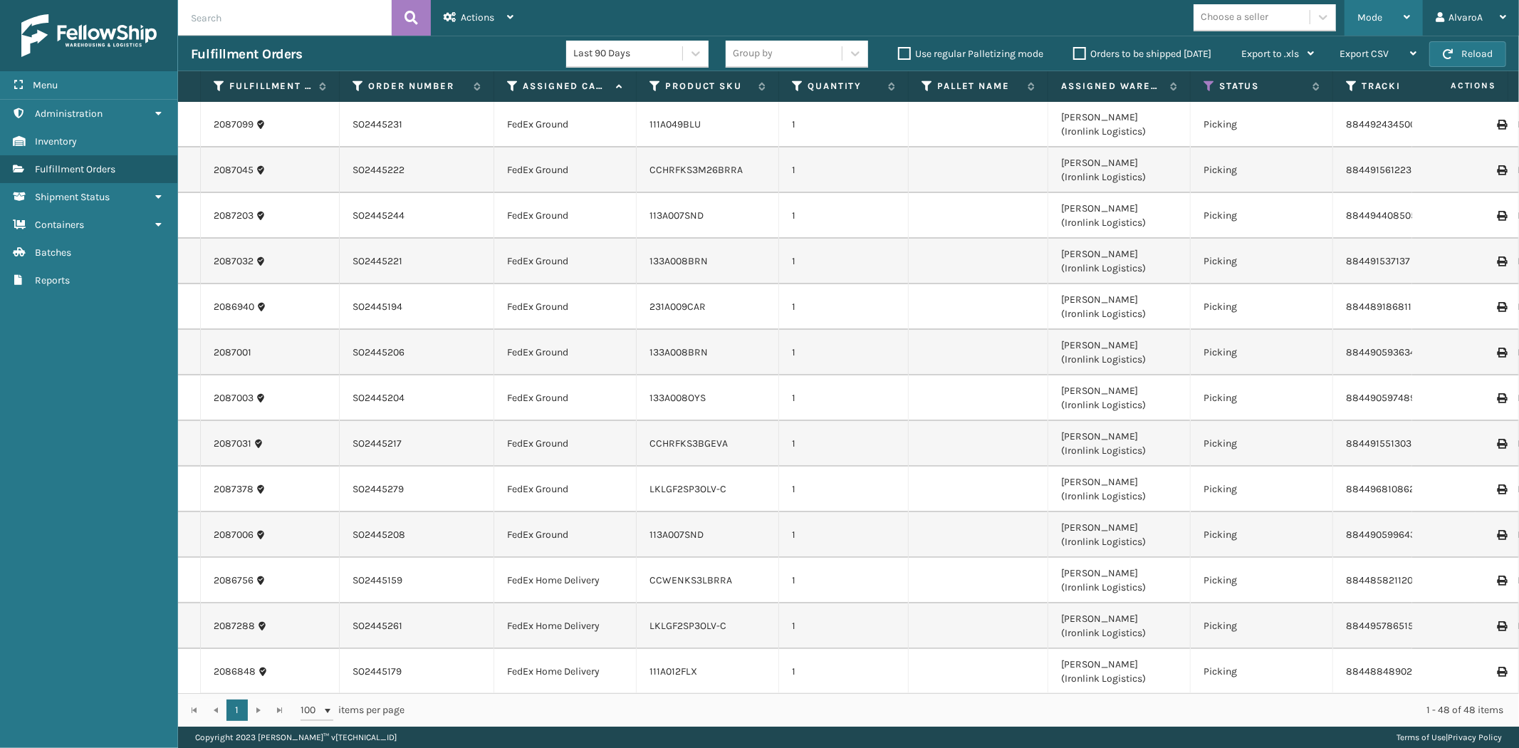
click at [1389, 11] on div "Mode" at bounding box center [1383, 18] width 53 height 36
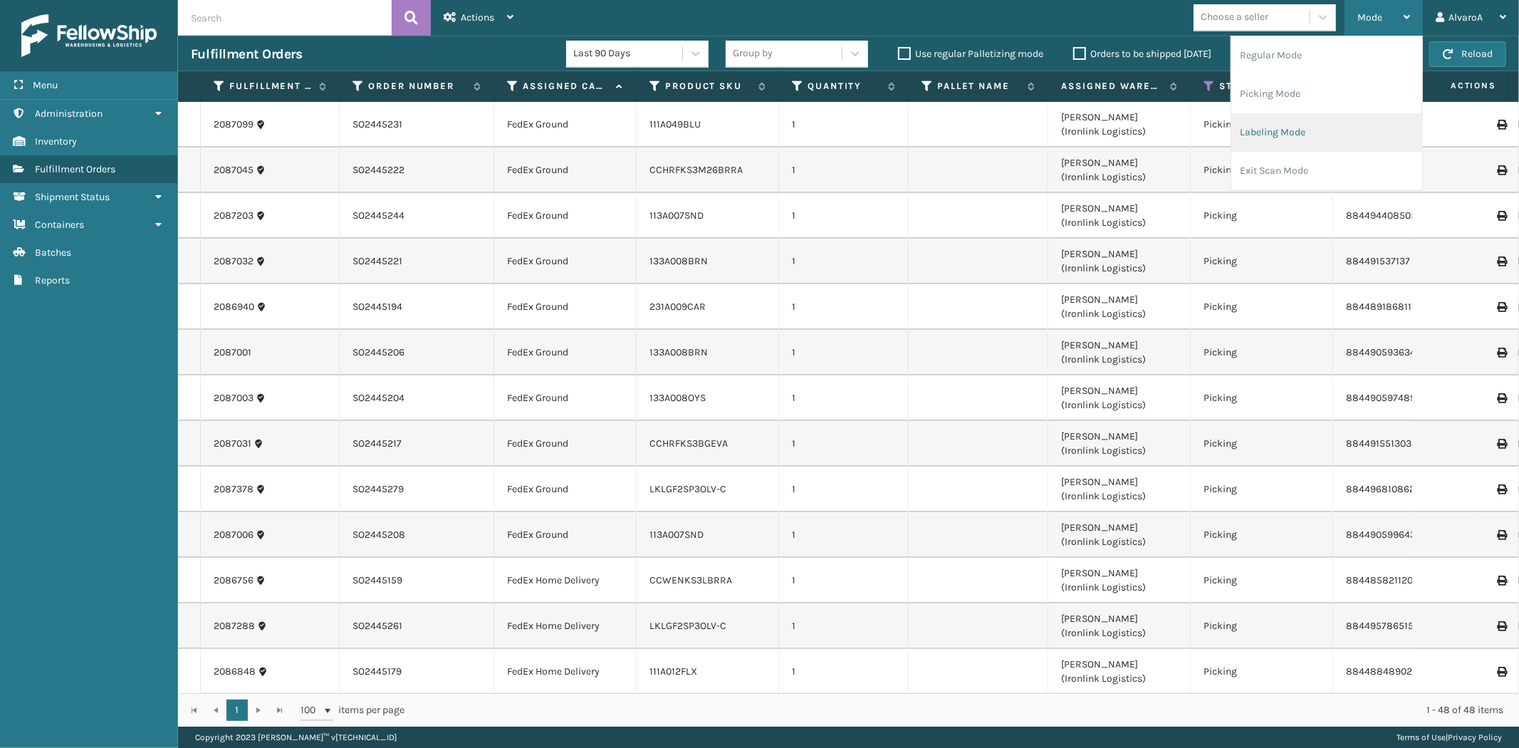
click at [1273, 116] on li "Labeling Mode" at bounding box center [1326, 132] width 191 height 38
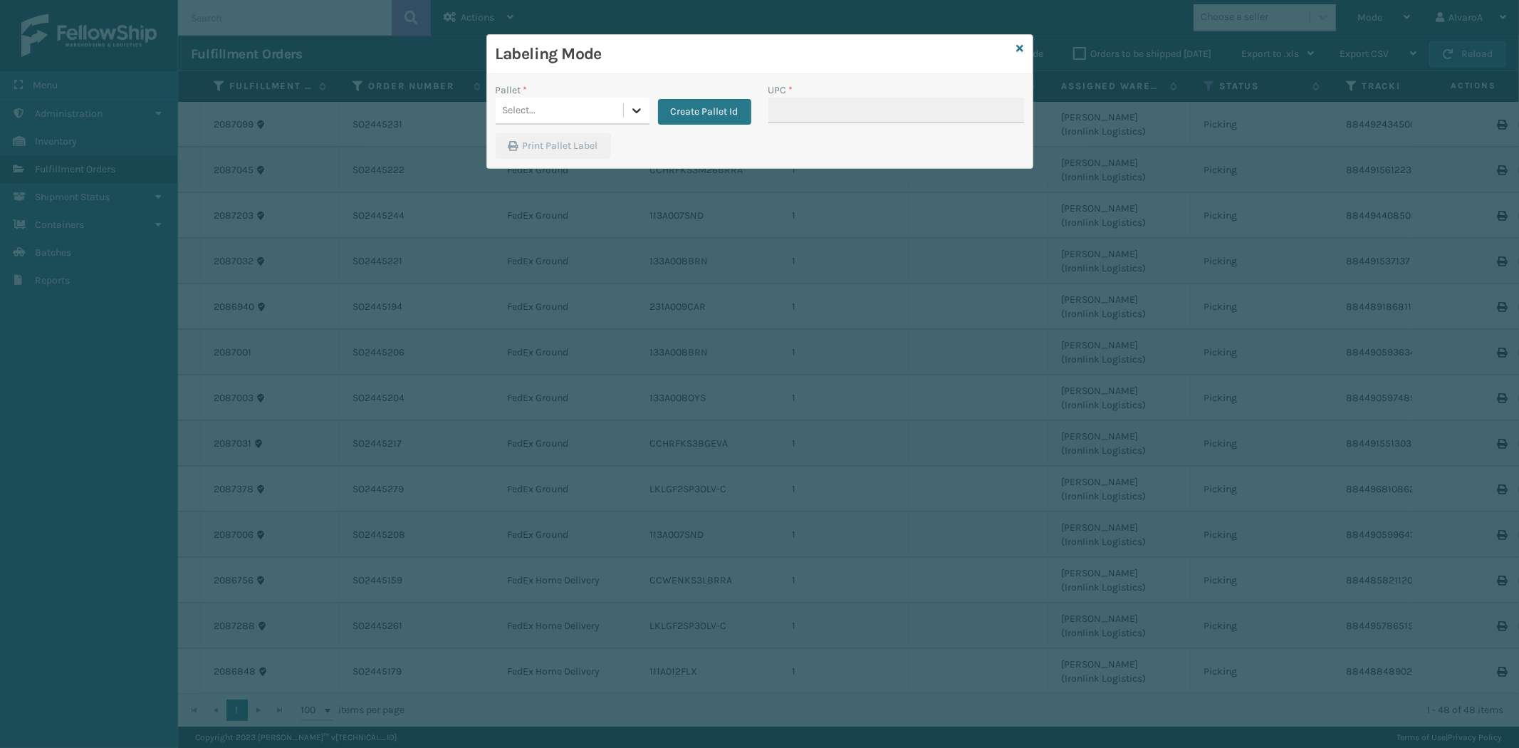
click at [644, 110] on div at bounding box center [637, 111] width 26 height 26
click at [721, 108] on button "Create Pallet Id" at bounding box center [704, 112] width 93 height 26
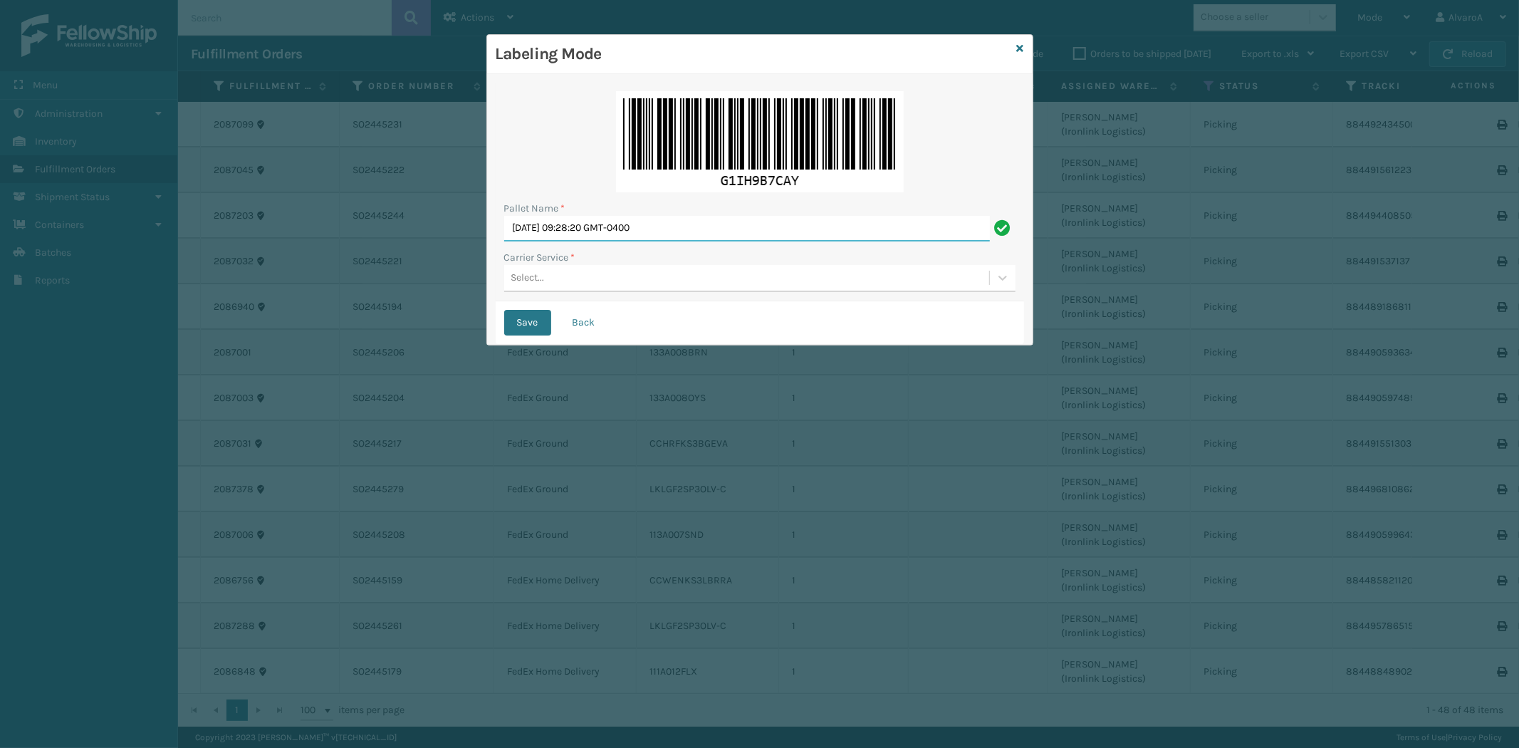
drag, startPoint x: 687, startPoint y: 230, endPoint x: 310, endPoint y: 264, distance: 378.3
click at [313, 264] on div "Labeling Mode Pallet Name * [DATE] 09:28:20 GMT-0400 Carrier Service * Select..…" at bounding box center [759, 374] width 1519 height 748
type input "LPN 511193"
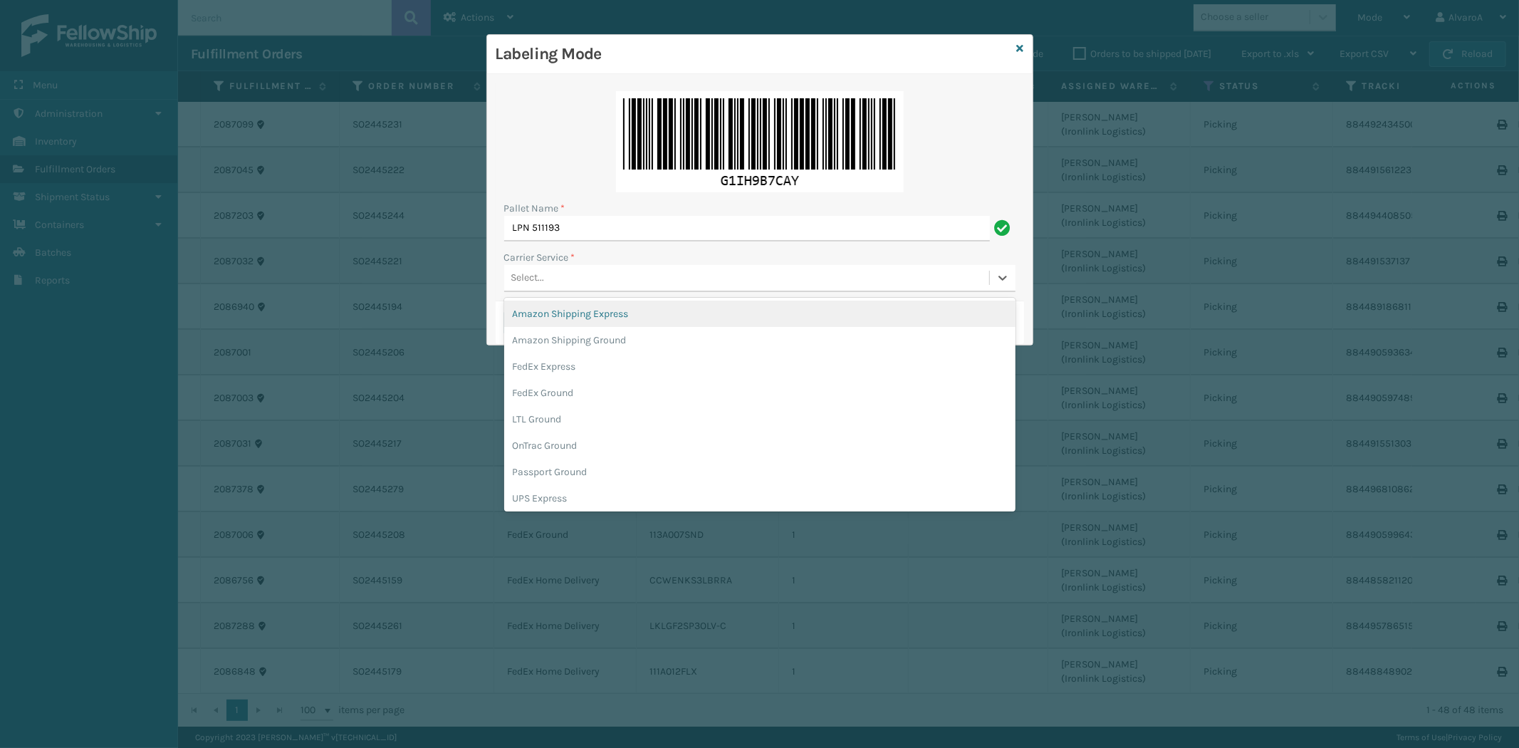
click at [557, 288] on div "Select..." at bounding box center [746, 278] width 485 height 24
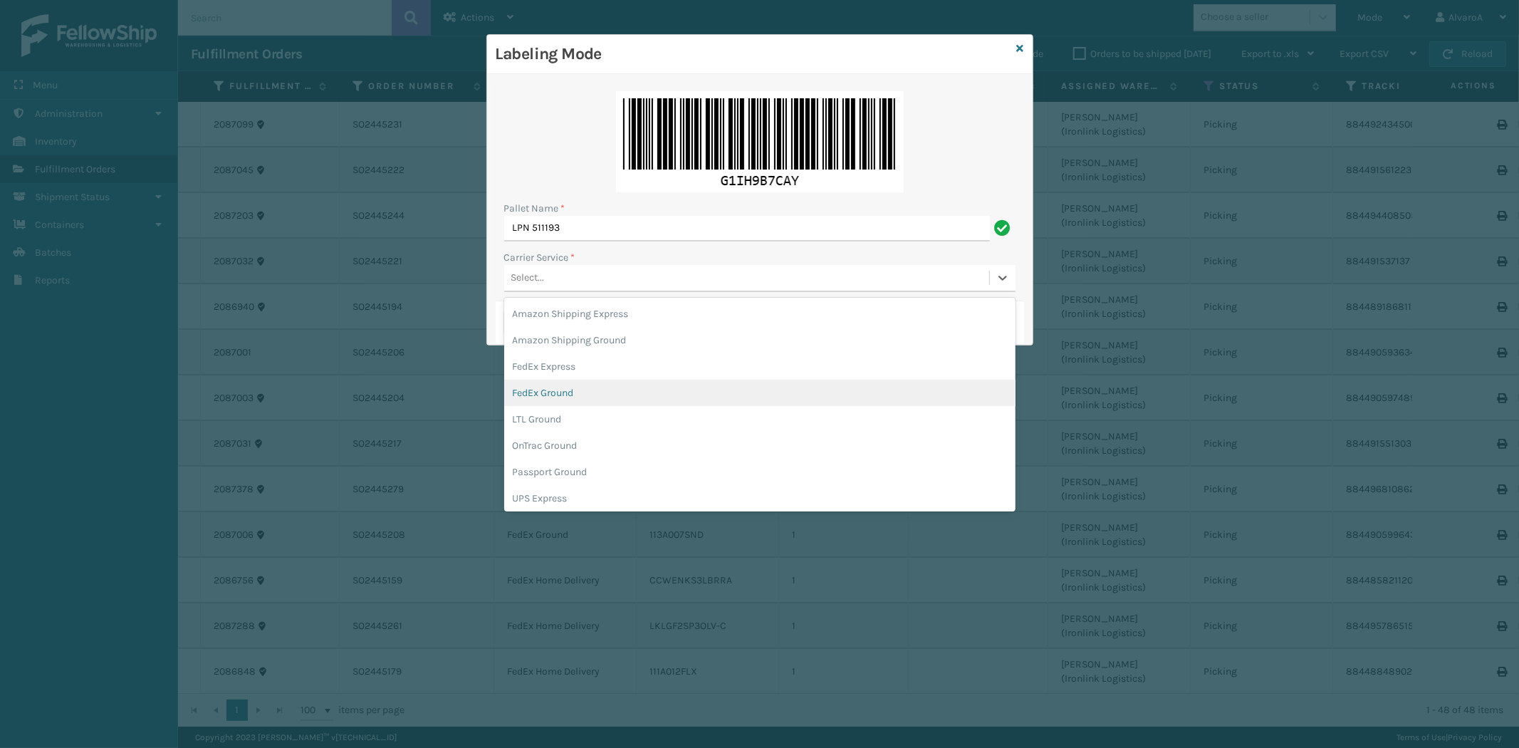
click at [543, 392] on div "FedEx Ground" at bounding box center [759, 393] width 511 height 26
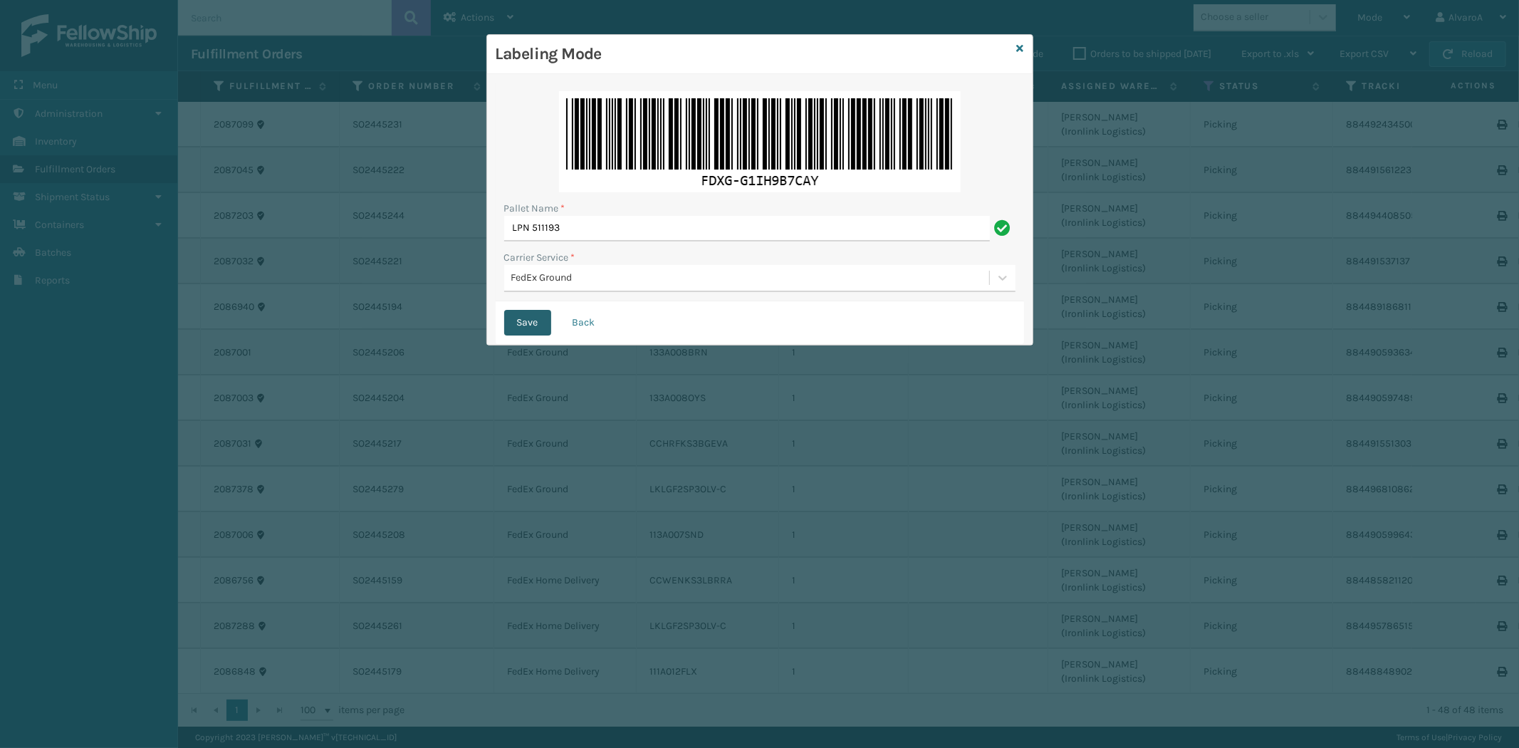
click at [543, 329] on button "Save" at bounding box center [527, 323] width 47 height 26
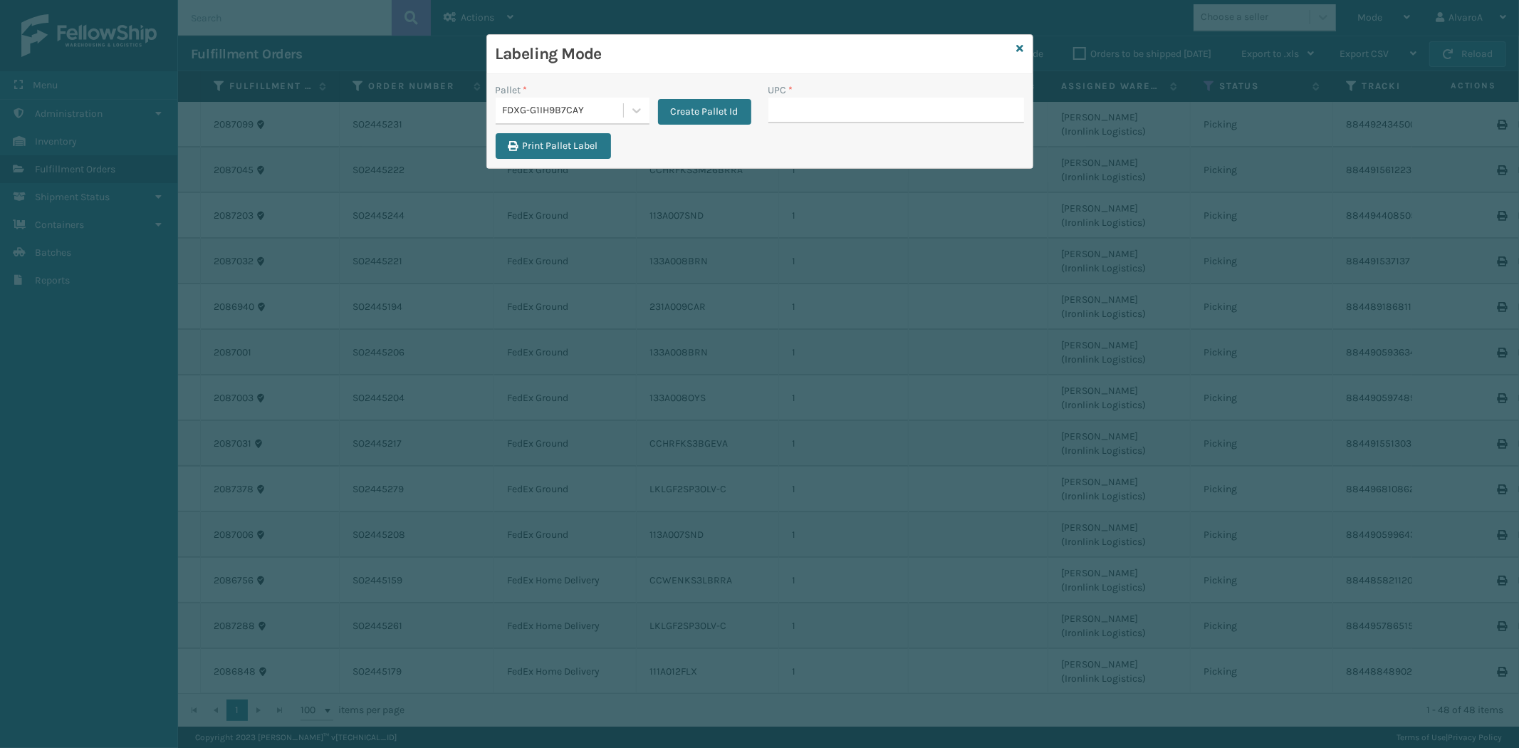
drag, startPoint x: 778, startPoint y: 108, endPoint x: 532, endPoint y: 167, distance: 252.5
click at [779, 110] on input "UPC *" at bounding box center [896, 111] width 256 height 26
paste input "113A007SND"
type input "113A007SND"
paste input "113A007SND"
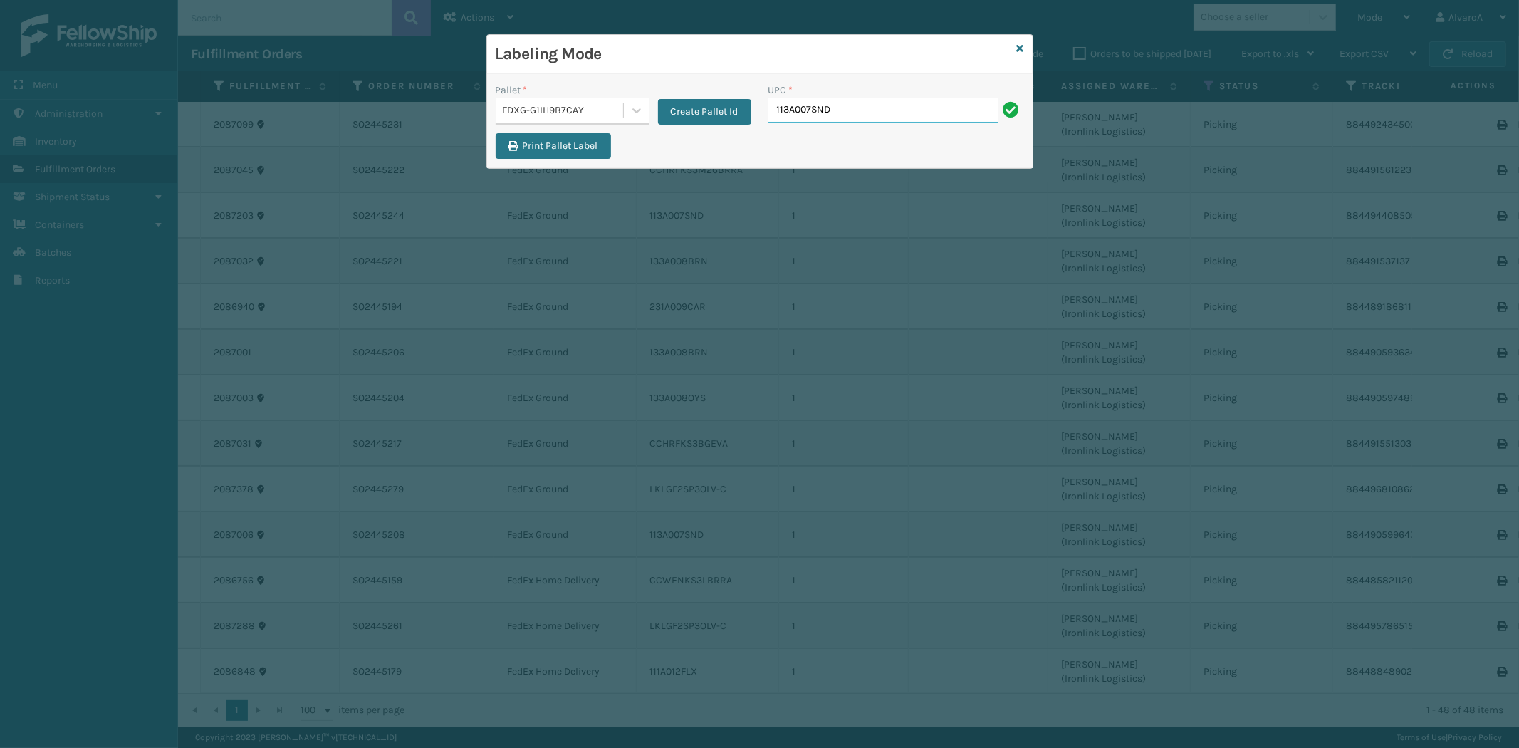
type input "113A007SND"
click at [822, 105] on input "UPC *" at bounding box center [896, 111] width 256 height 26
paste input "111A012FLX"
type input "111A012FLX"
paste input "111A007GRY"
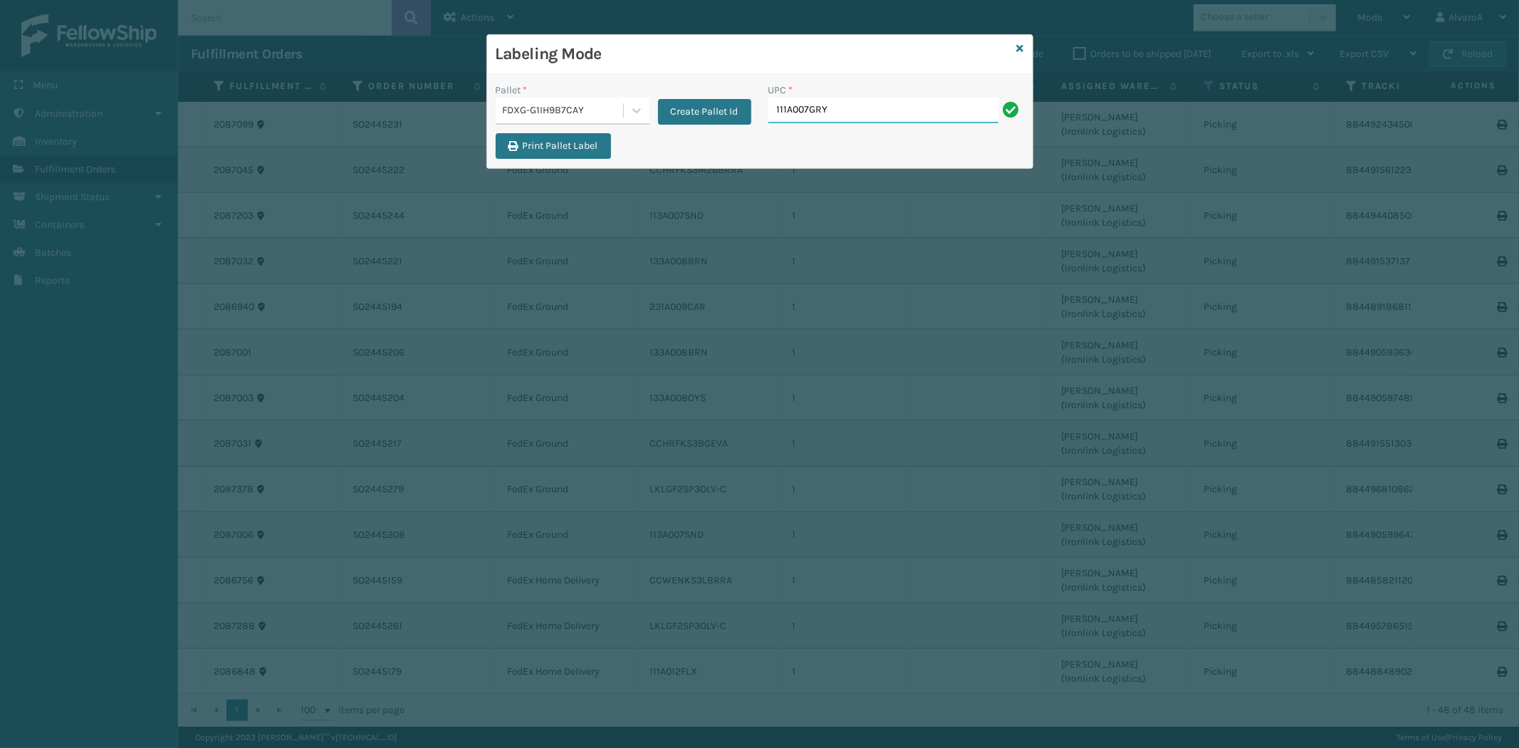
type input "111A007GRY"
paste input "CCWENKS3LBRRA"
type input "CCWENKS3LBRRA"
click at [793, 104] on input "UPC *" at bounding box center [896, 111] width 256 height 26
paste input "CCWENKS3LBRRA"
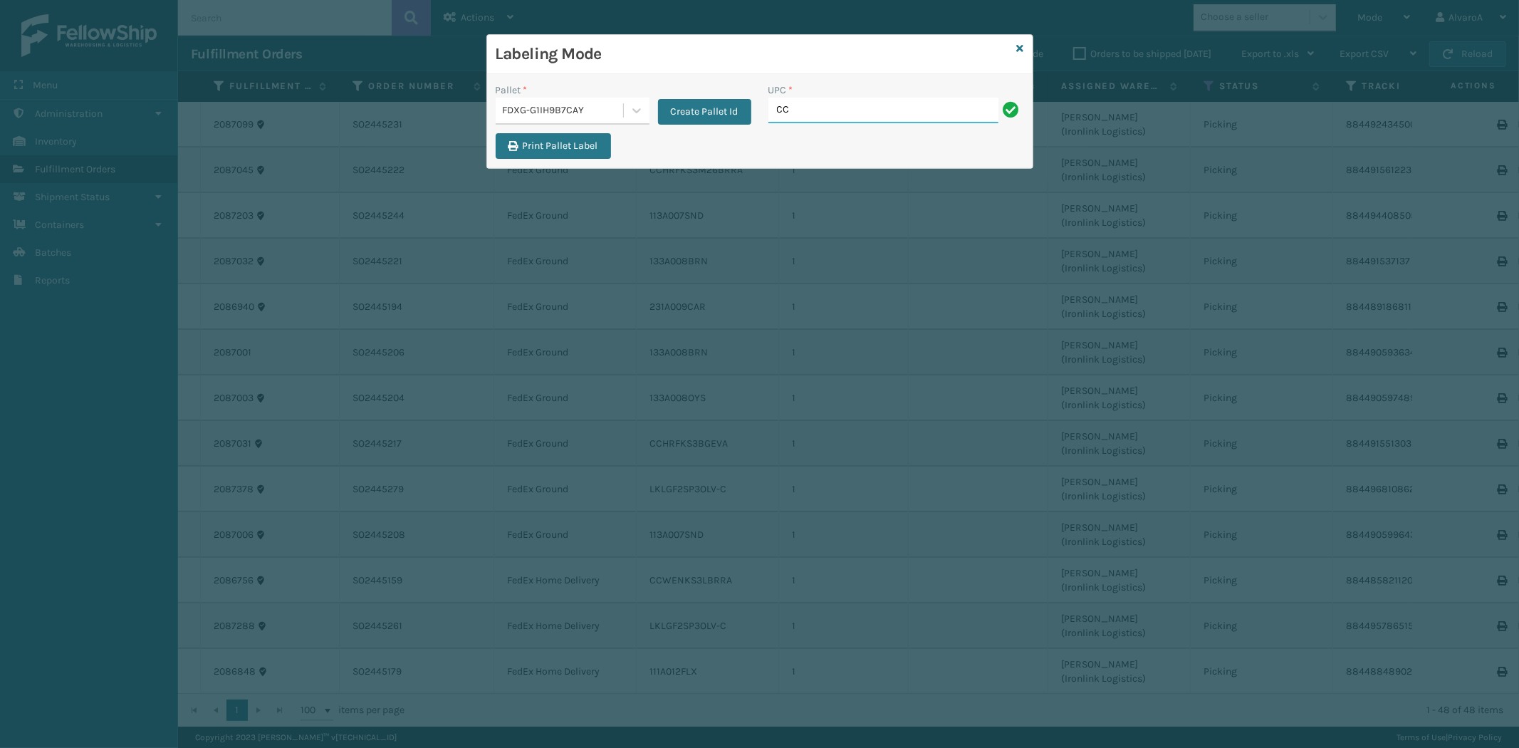
type input "C"
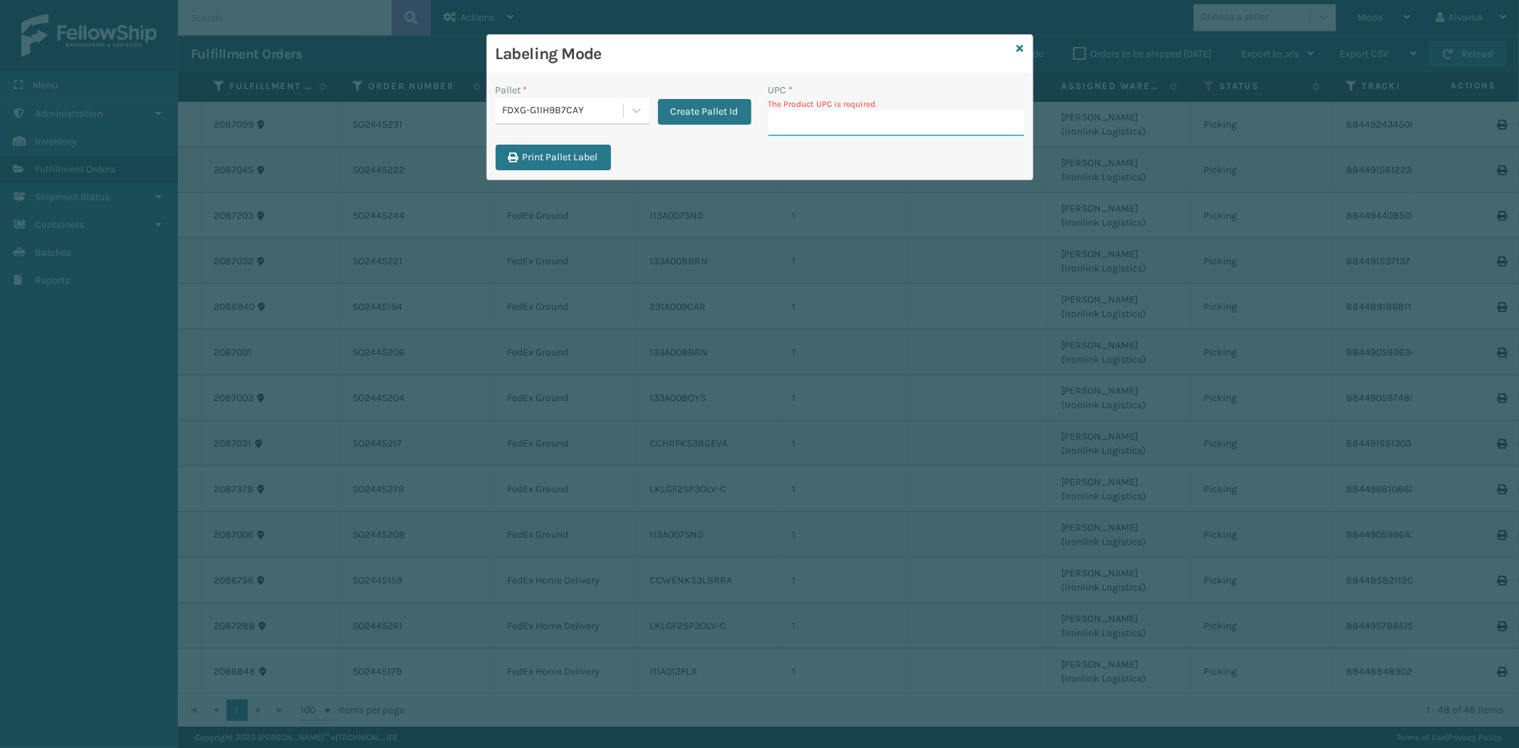
paste input "133A008OYS"
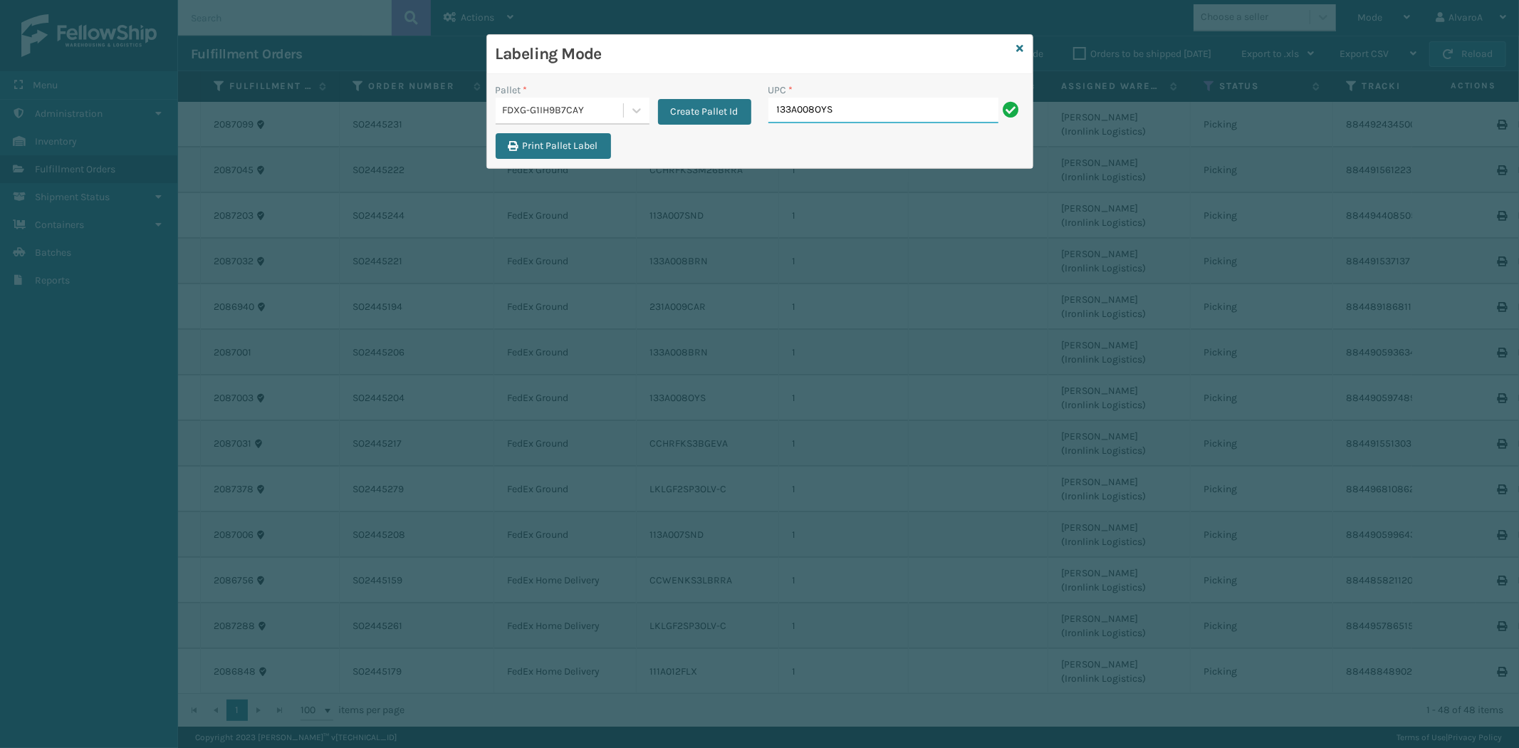
type input "133A008OYS"
paste input "CCHRFKS3BLUVA"
type input "CCHRFKS3BLUVA"
paste input "113A007CHR"
type input "113A007CHR"
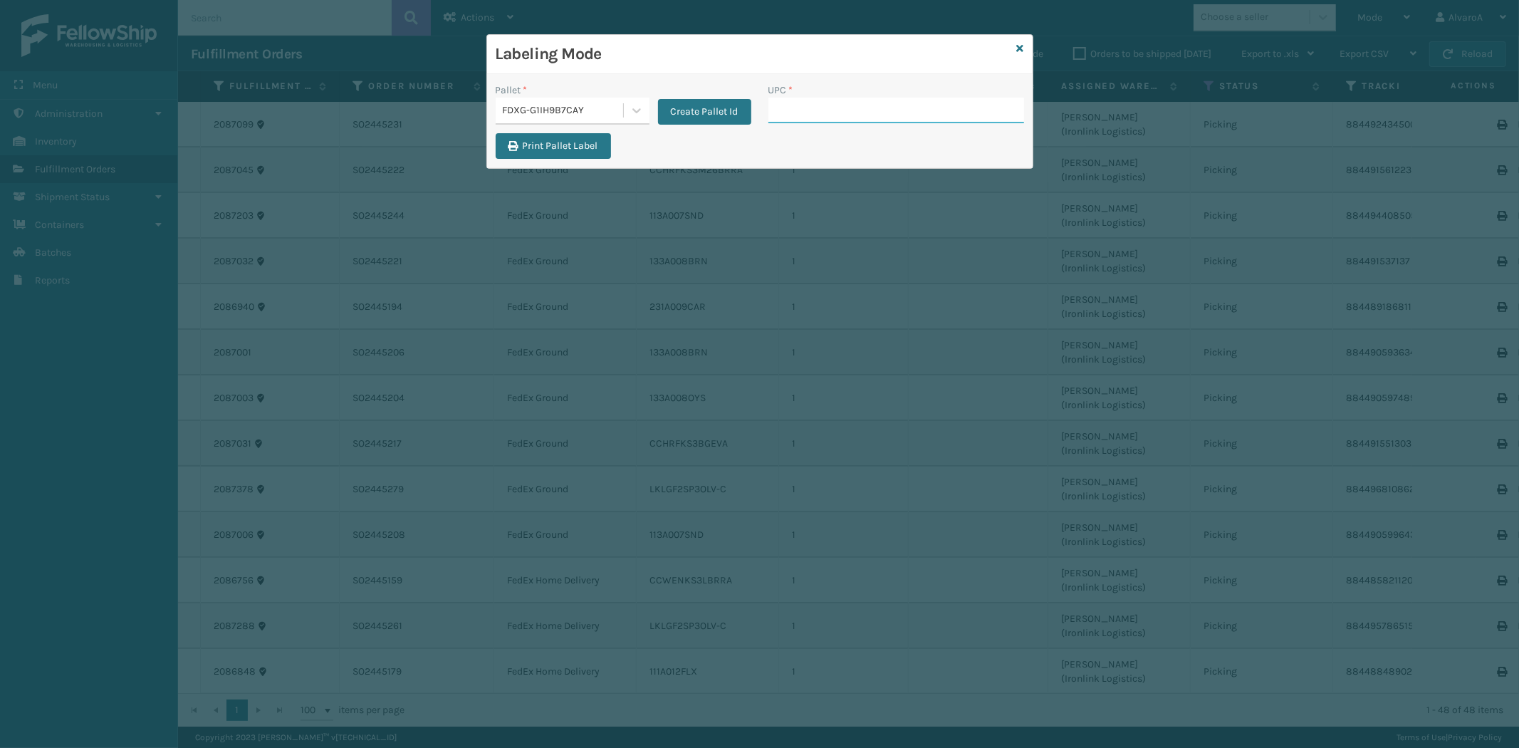
paste input "133A008BRN"
type input "133A008BRN"
paste input "CCHRFKS3M26BRRA"
type input "CCHRFKS3M26BRRA"
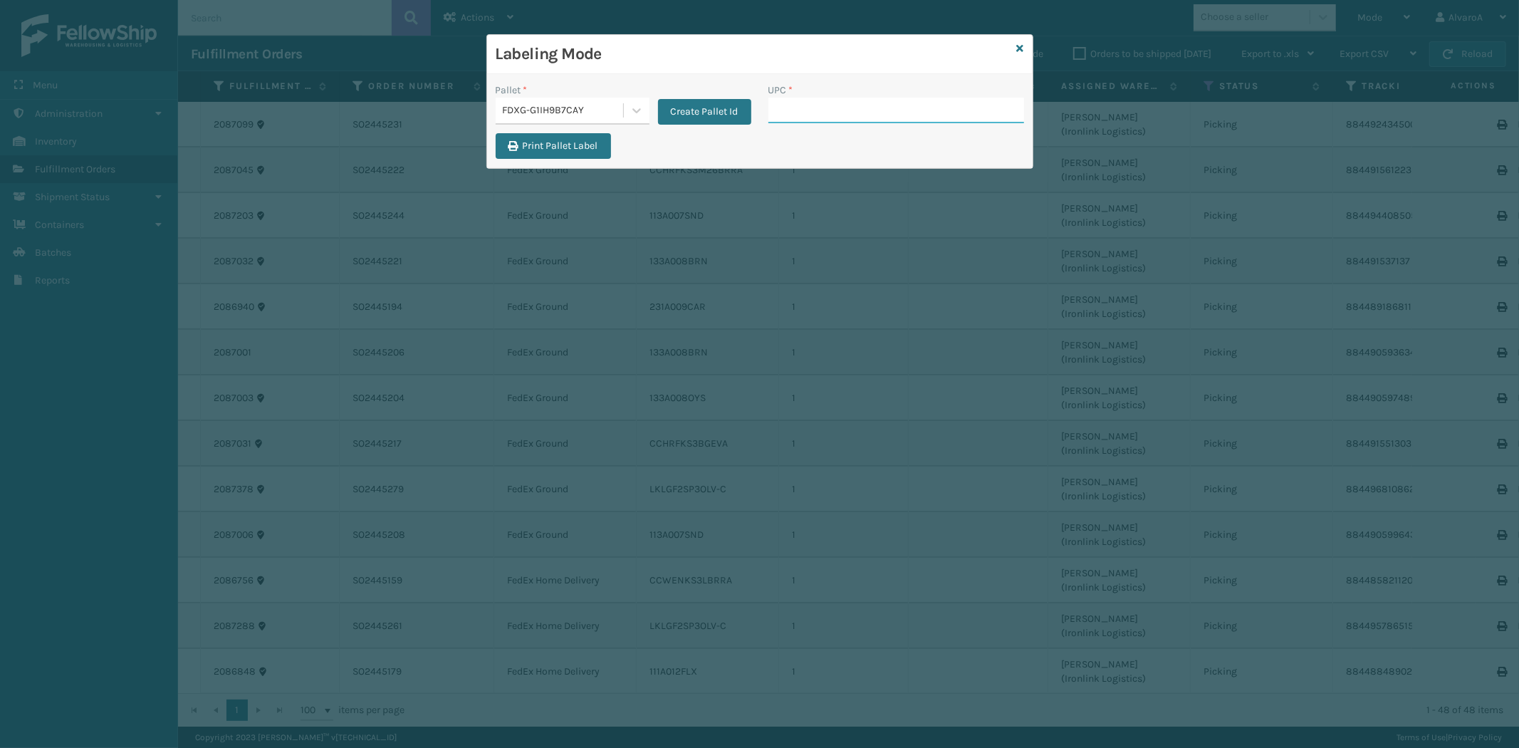
paste input "114A064BGE"
type input "114A064BGE"
paste input "LKLGF2SP3GU3051"
type input "LKLGF2SP3GU3051"
paste input "111A049BLU"
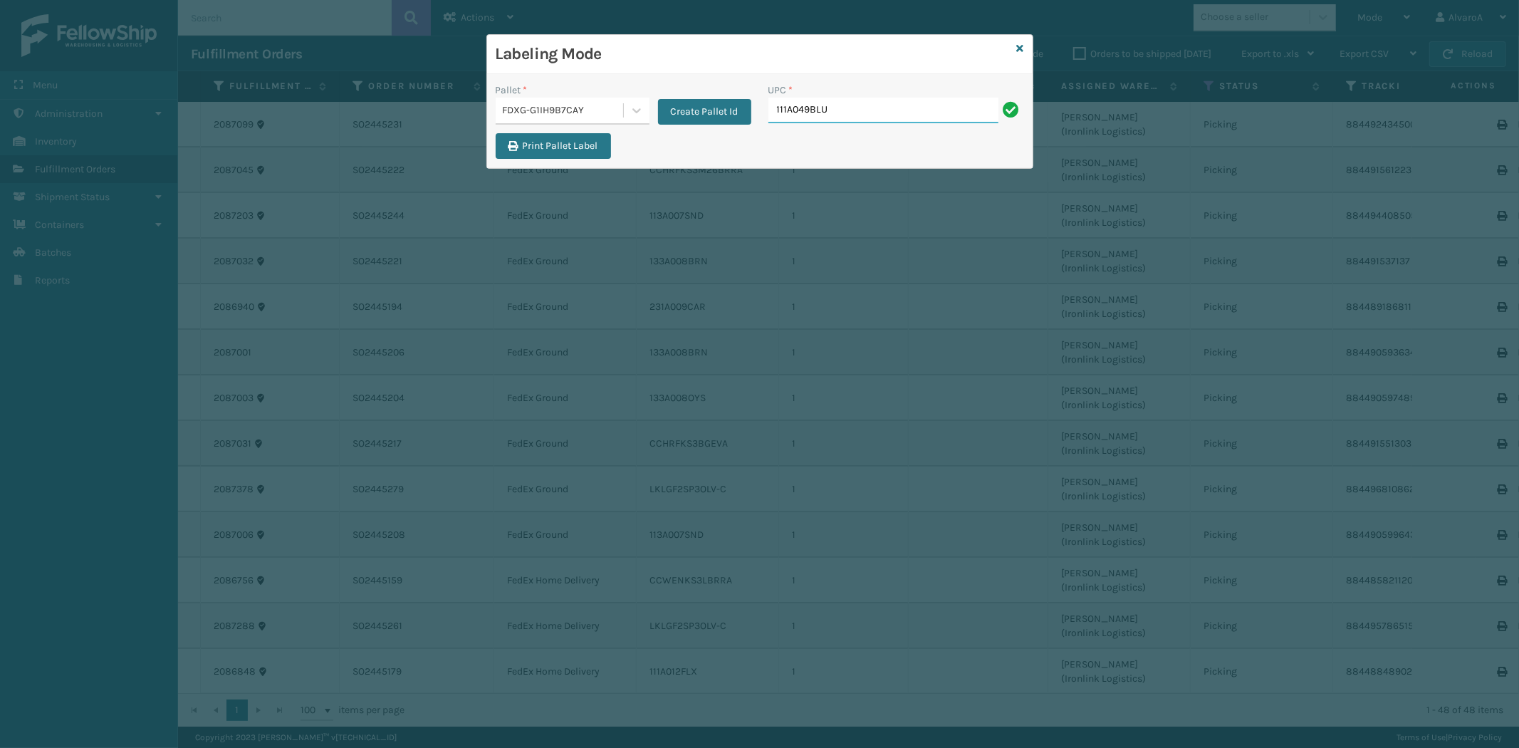
type input "111A049BLU"
paste input "133A013BRN"
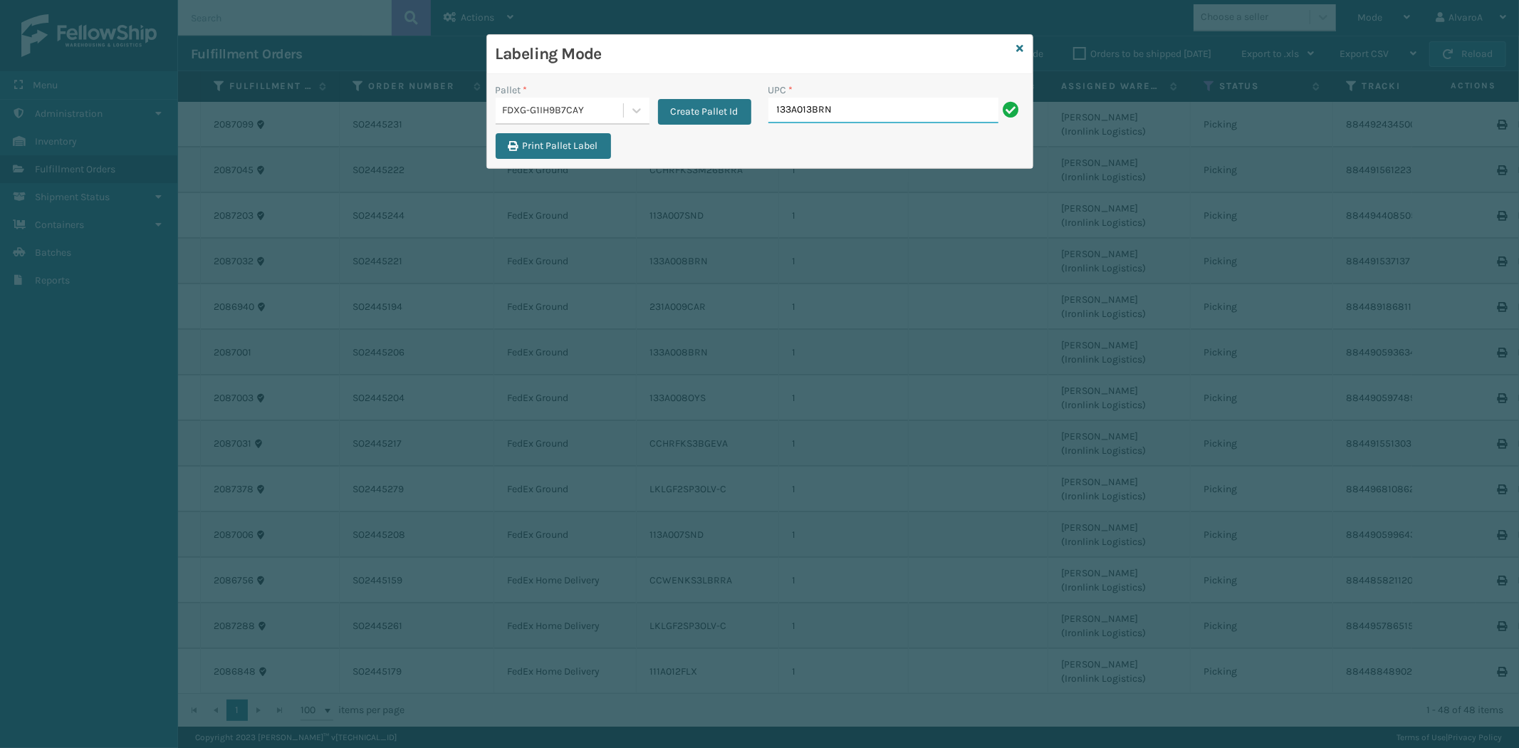
type input "133A013BRN"
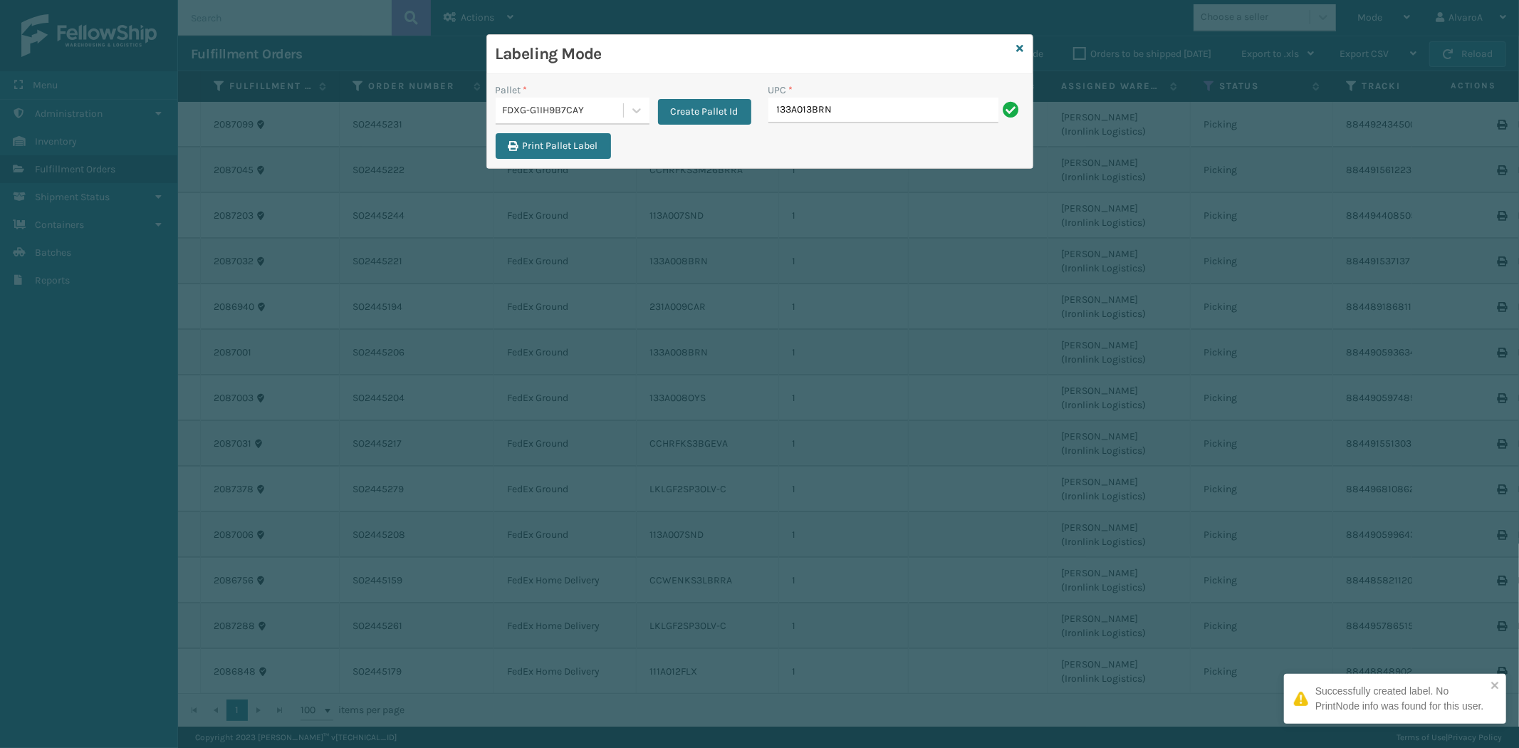
type input "133A013BRN"
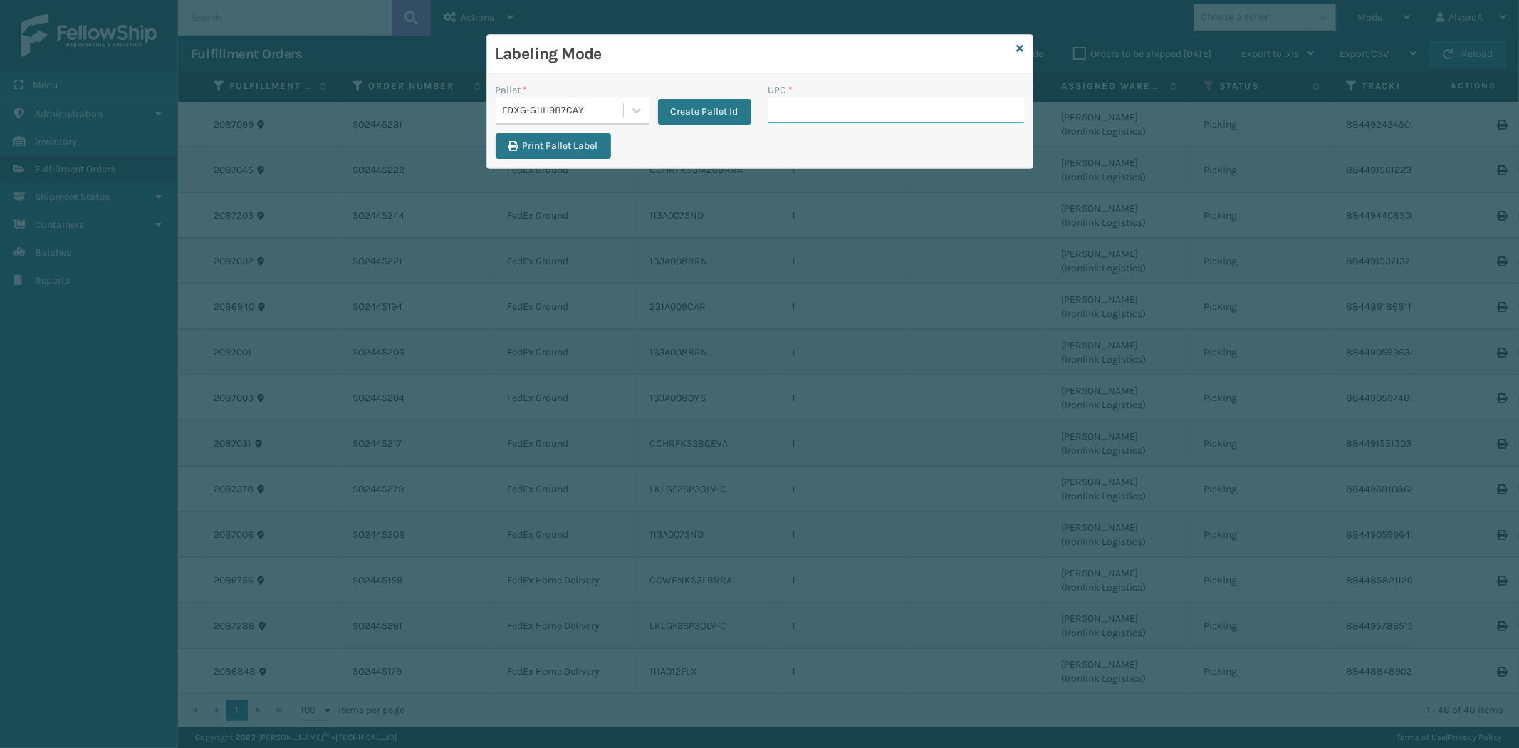
paste input "CCHRFKS3BGEVA"
type input "CCHRFKS3BGEVA"
paste input "CCHRFKS3M26DGRA"
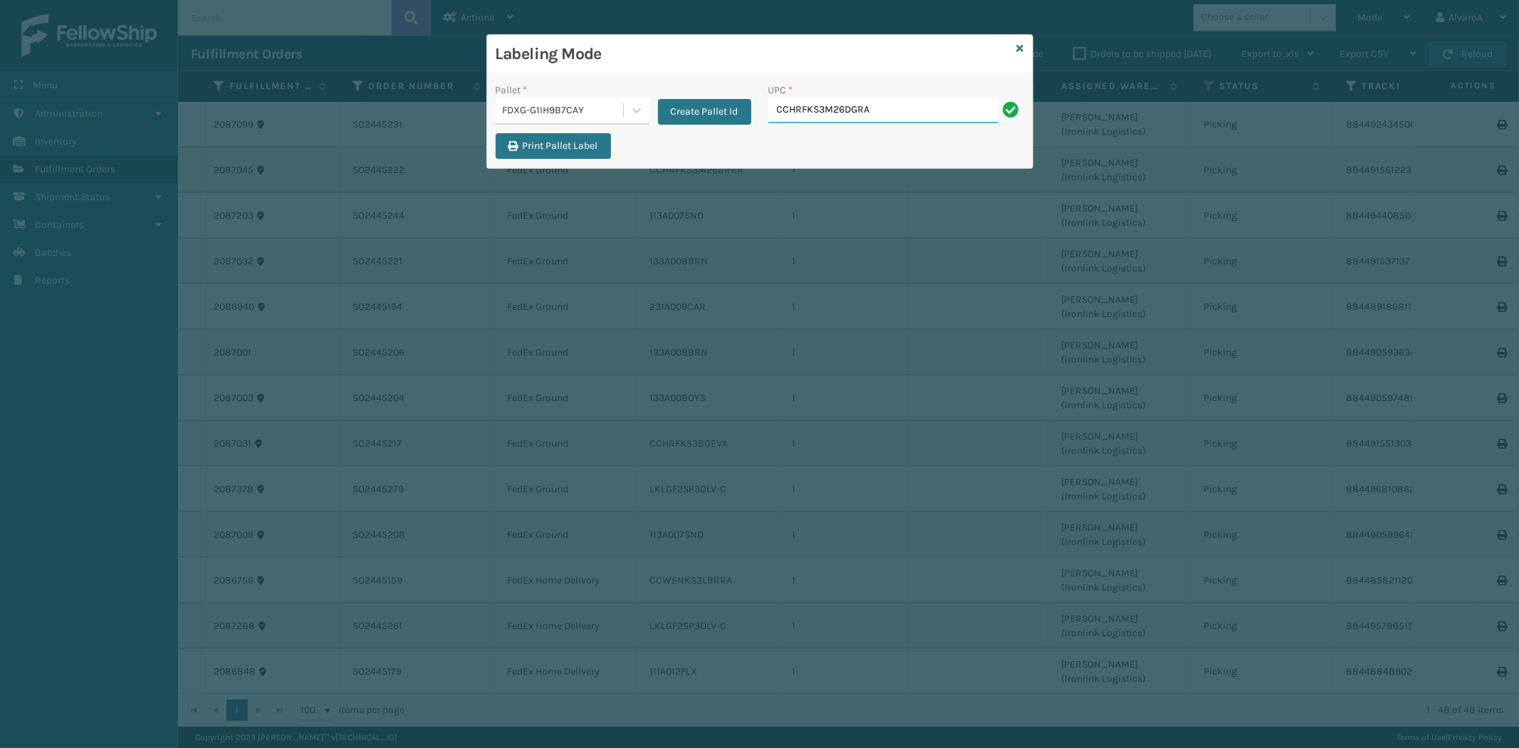
type input "CCHRFKS3M26DGRA"
paste input "LKLGF2SP3OLV-C"
type input "LKLGF2SP3OLV-C"
